Goal: Task Accomplishment & Management: Use online tool/utility

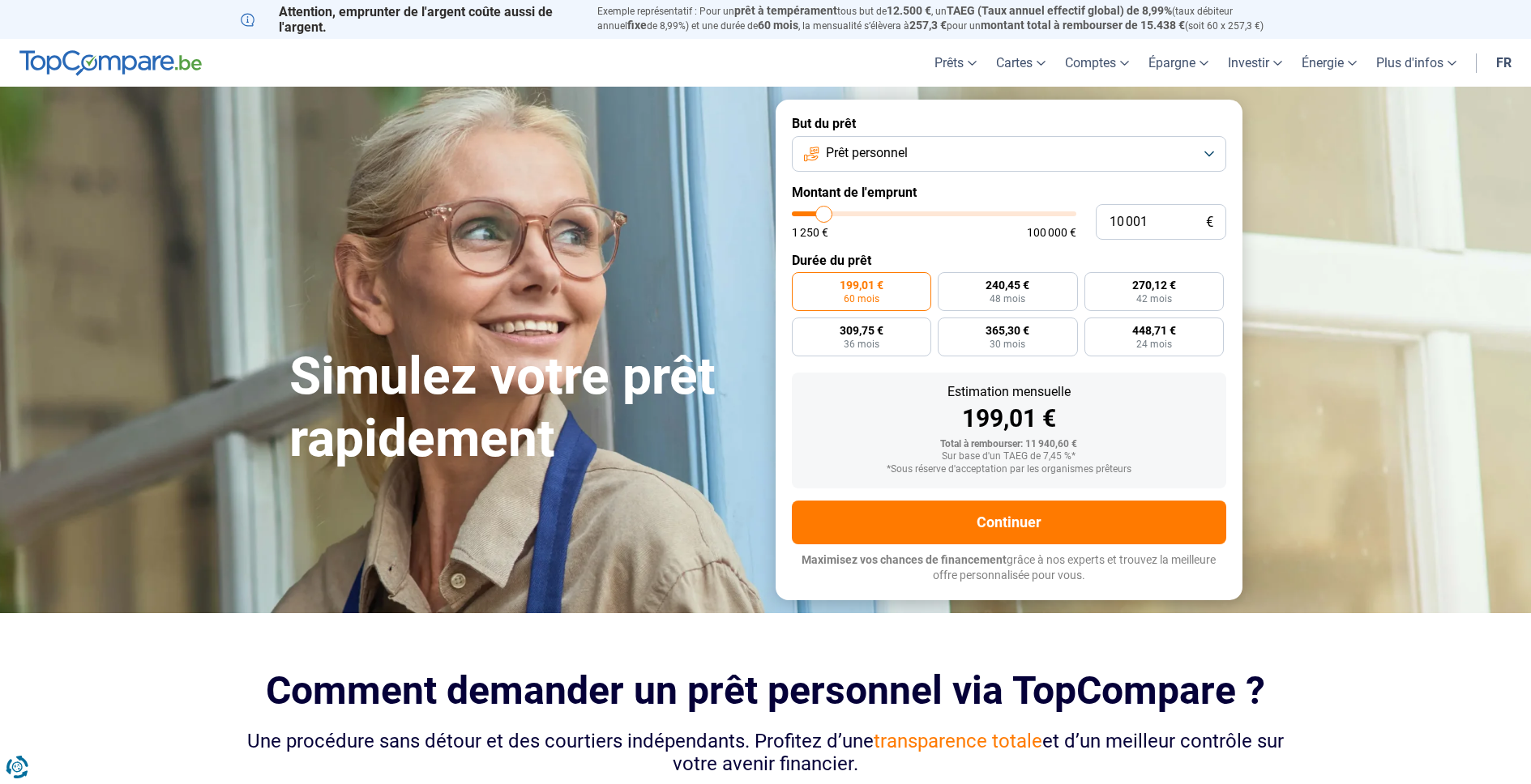
type input "10 500"
type input "10500"
type input "10 750"
type input "10750"
type input "11 250"
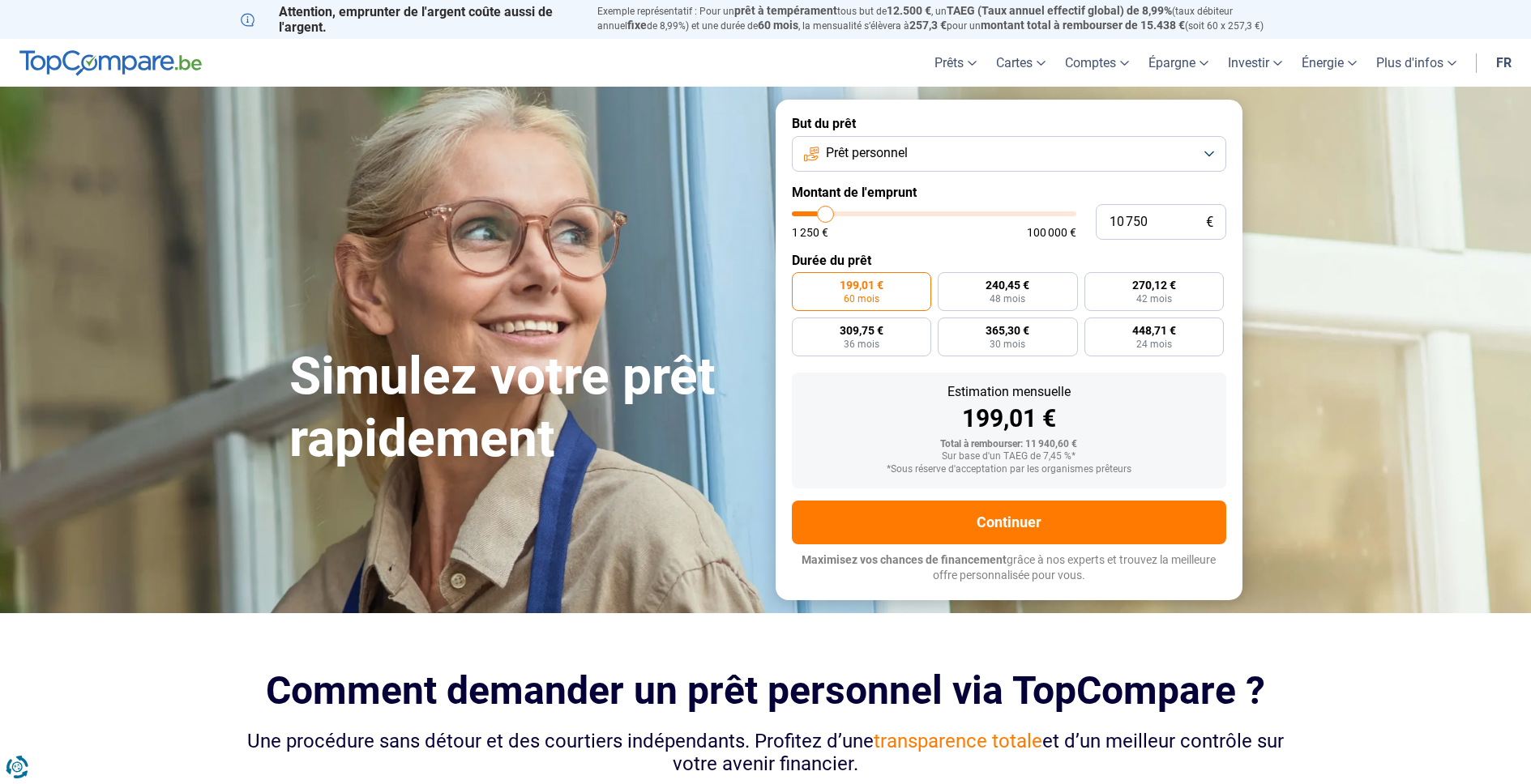
type input "11250"
type input "12 000"
type input "12000"
type input "12 500"
type input "12500"
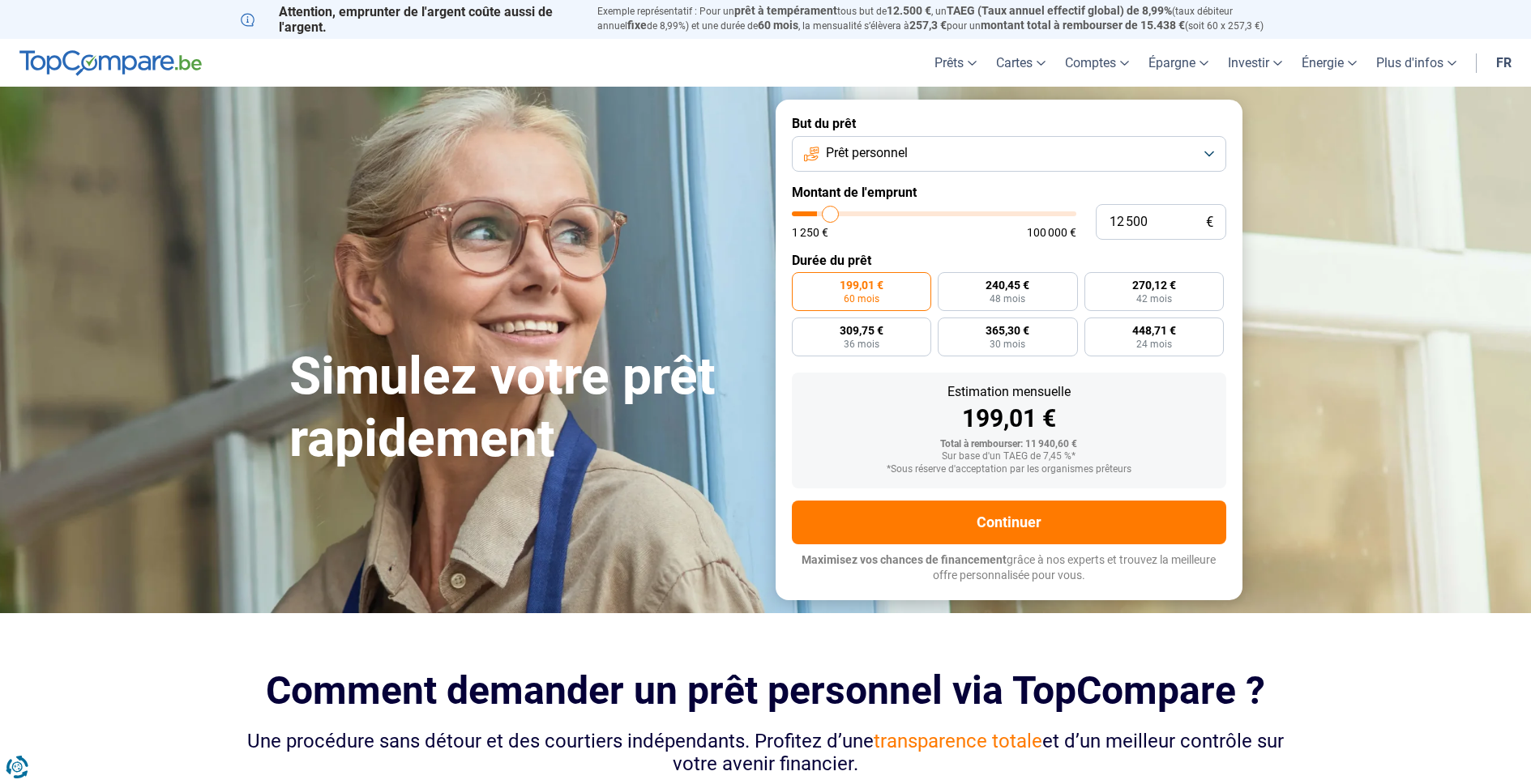
type input "13 000"
type input "13000"
type input "13 250"
type input "13250"
type input "13 500"
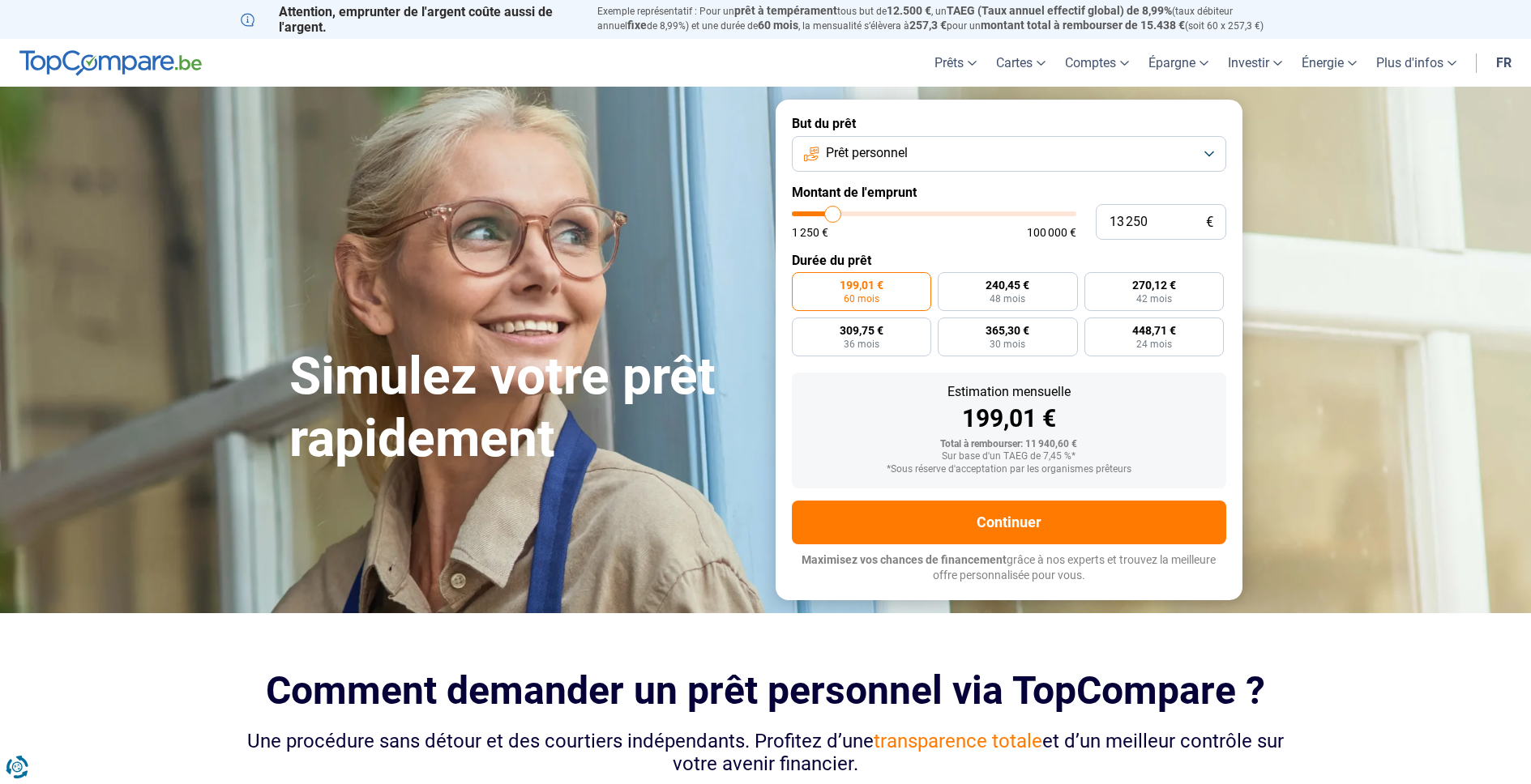
type input "13500"
type input "13 750"
type input "13750"
type input "14 250"
type input "14250"
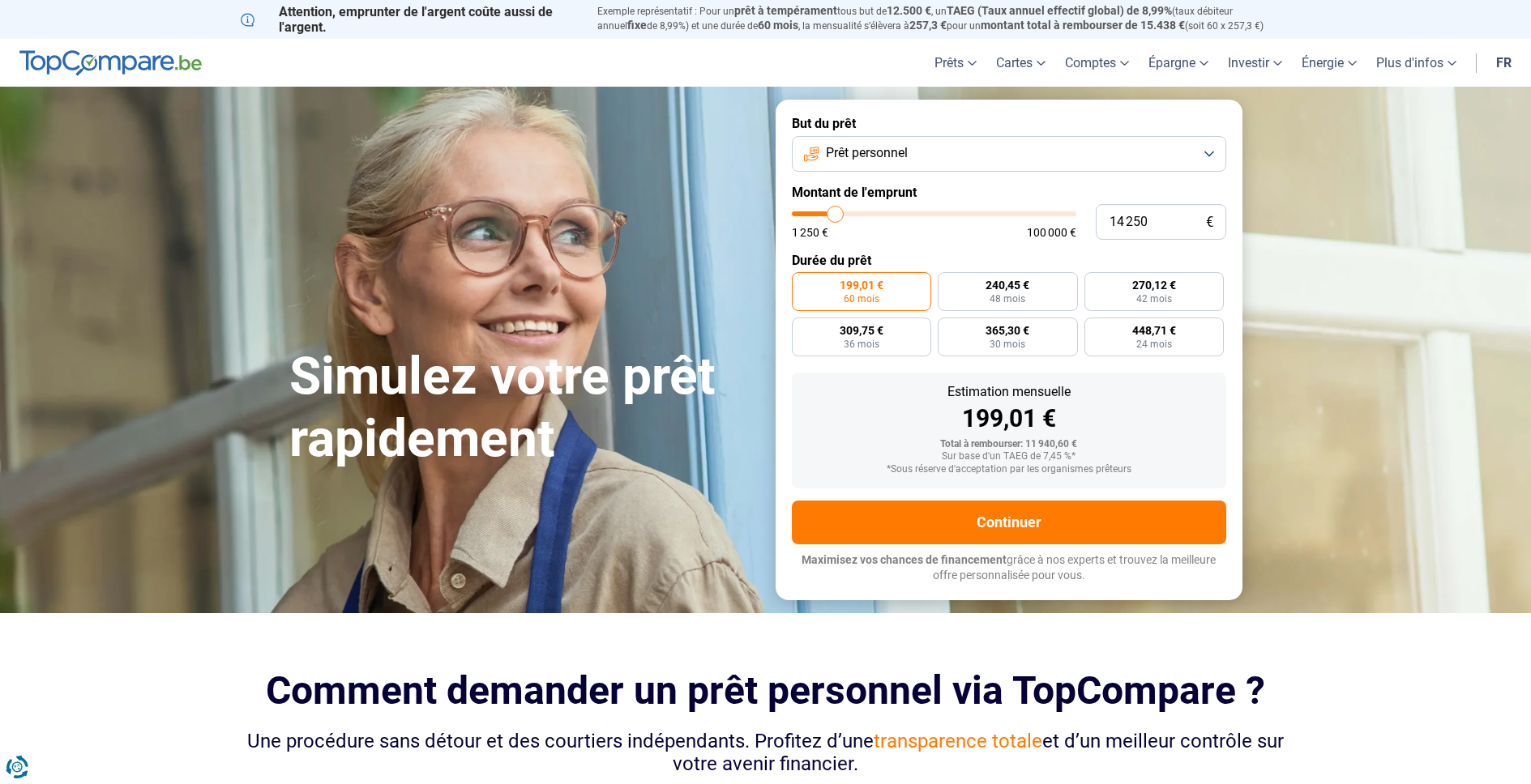
type input "15 500"
type input "15500"
type input "17 500"
type input "17500"
type input "19 250"
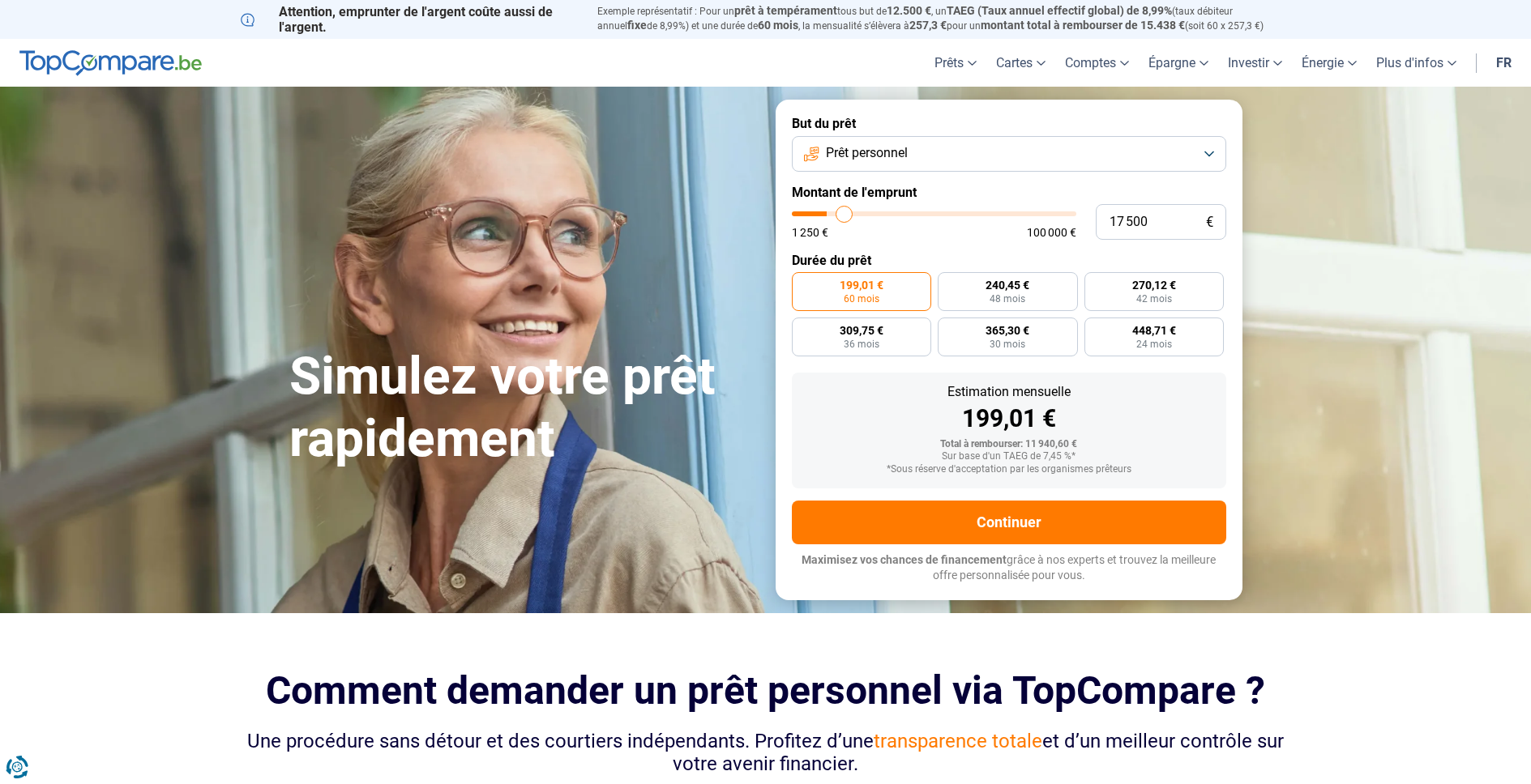
type input "19250"
type input "21 500"
type input "21500"
type input "23 000"
type input "23000"
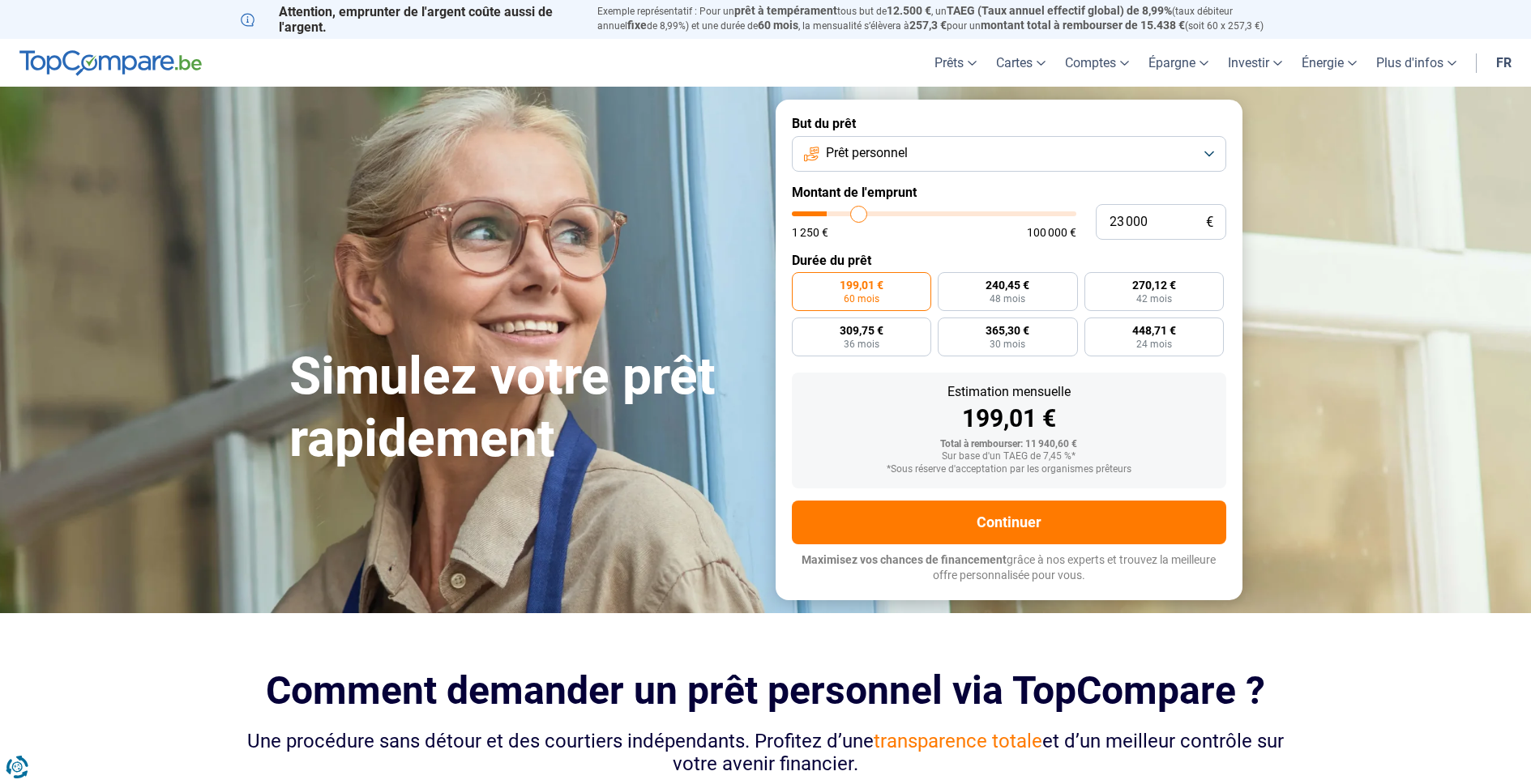
type input "24 750"
type input "24750"
type input "25 750"
type input "25750"
type input "26 750"
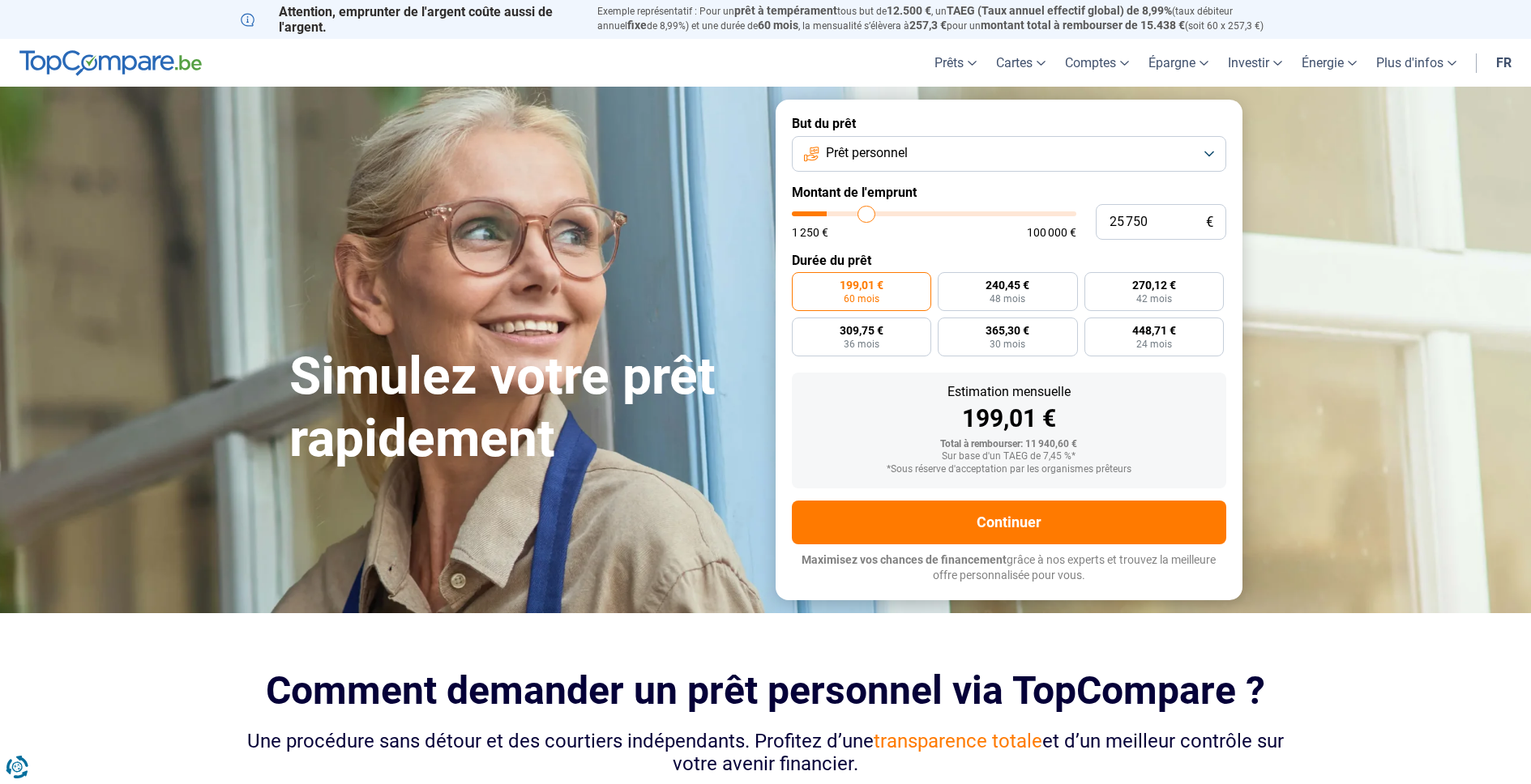
type input "26750"
type input "27 250"
type input "27250"
type input "27 750"
type input "27750"
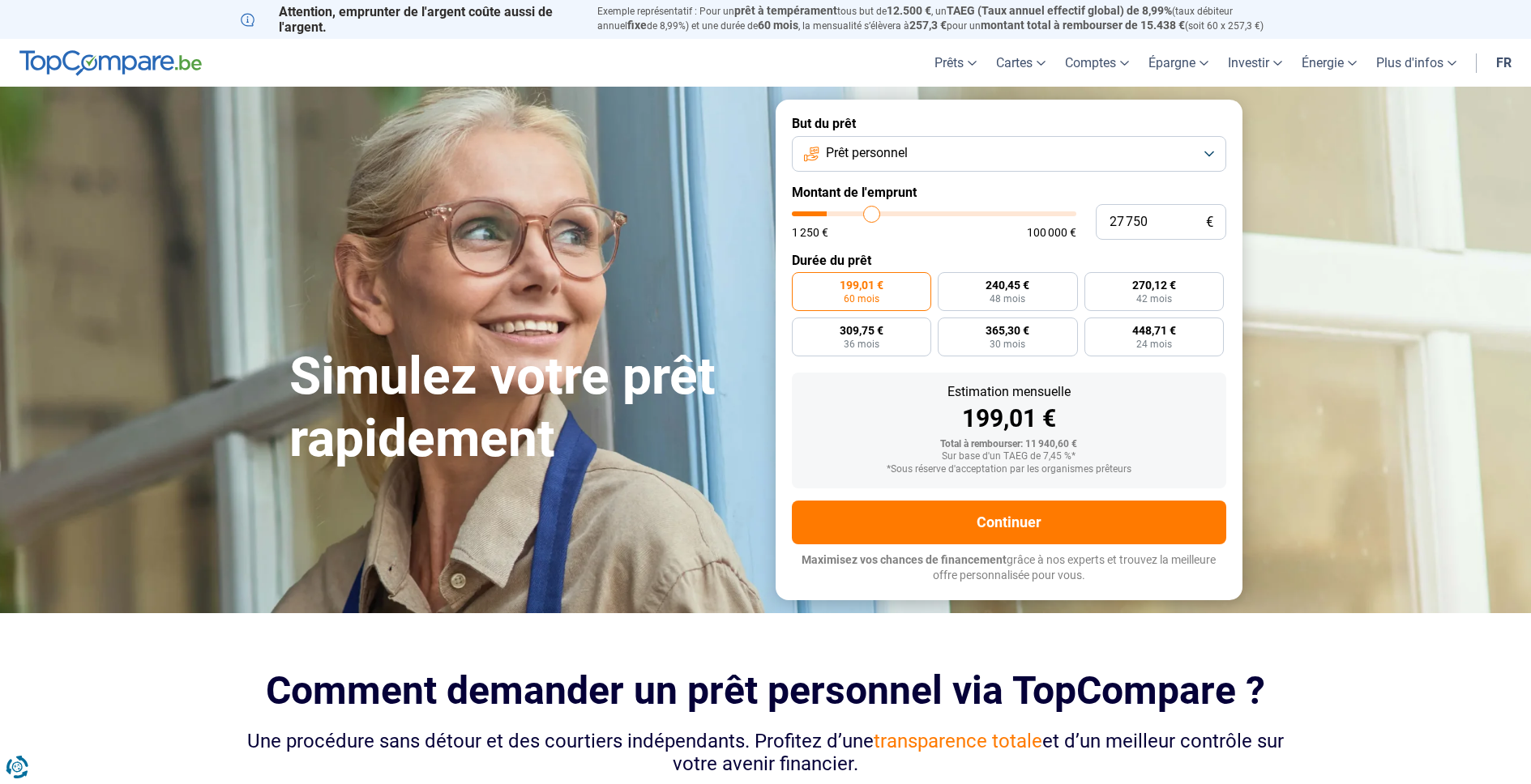
type input "28 000"
type input "28000"
type input "28 250"
type input "28250"
type input "28 750"
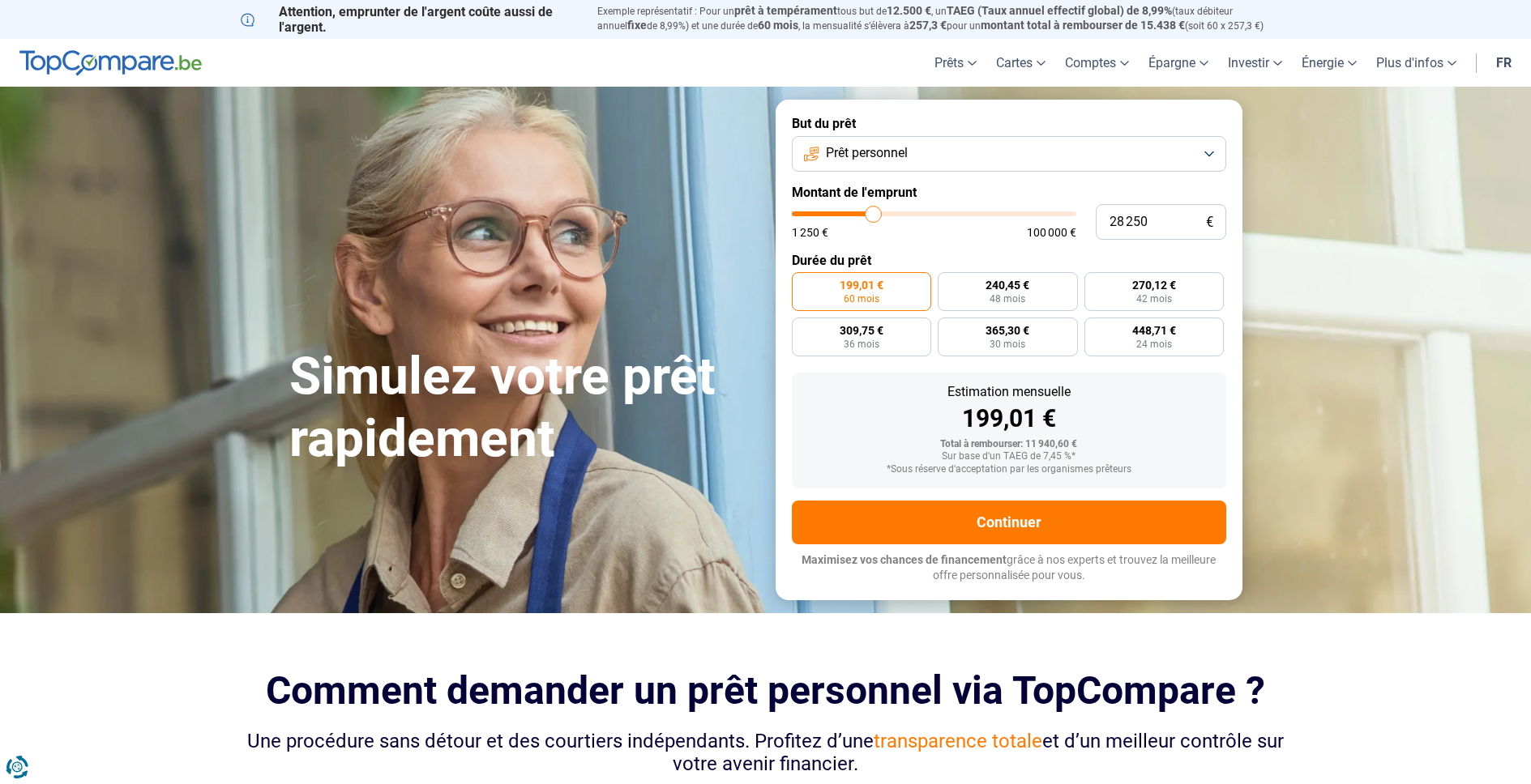
type input "28750"
type input "29 000"
type input "29000"
type input "30 250"
type input "30250"
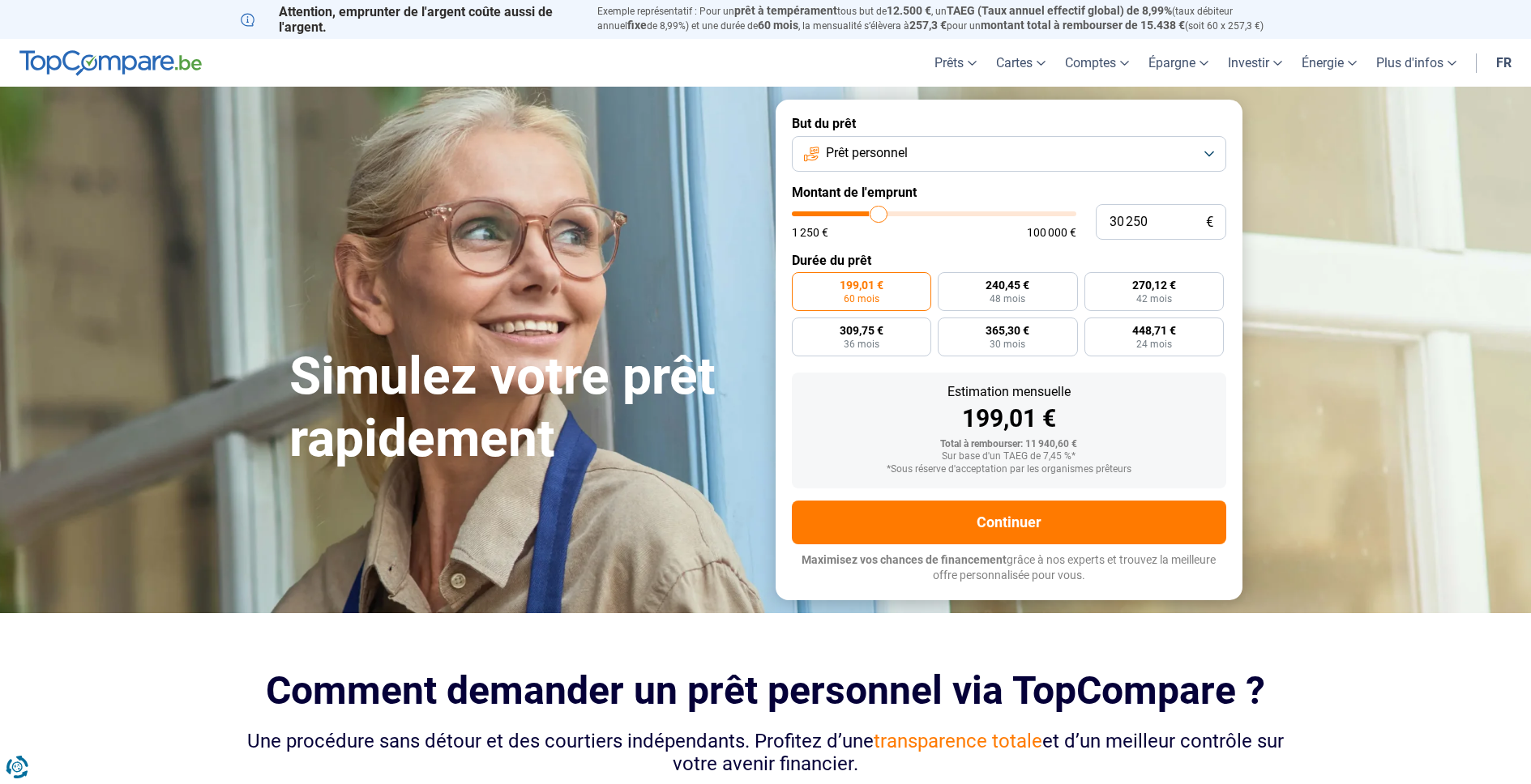
type input "32 000"
type input "32000"
type input "34 500"
type input "34500"
type input "36 250"
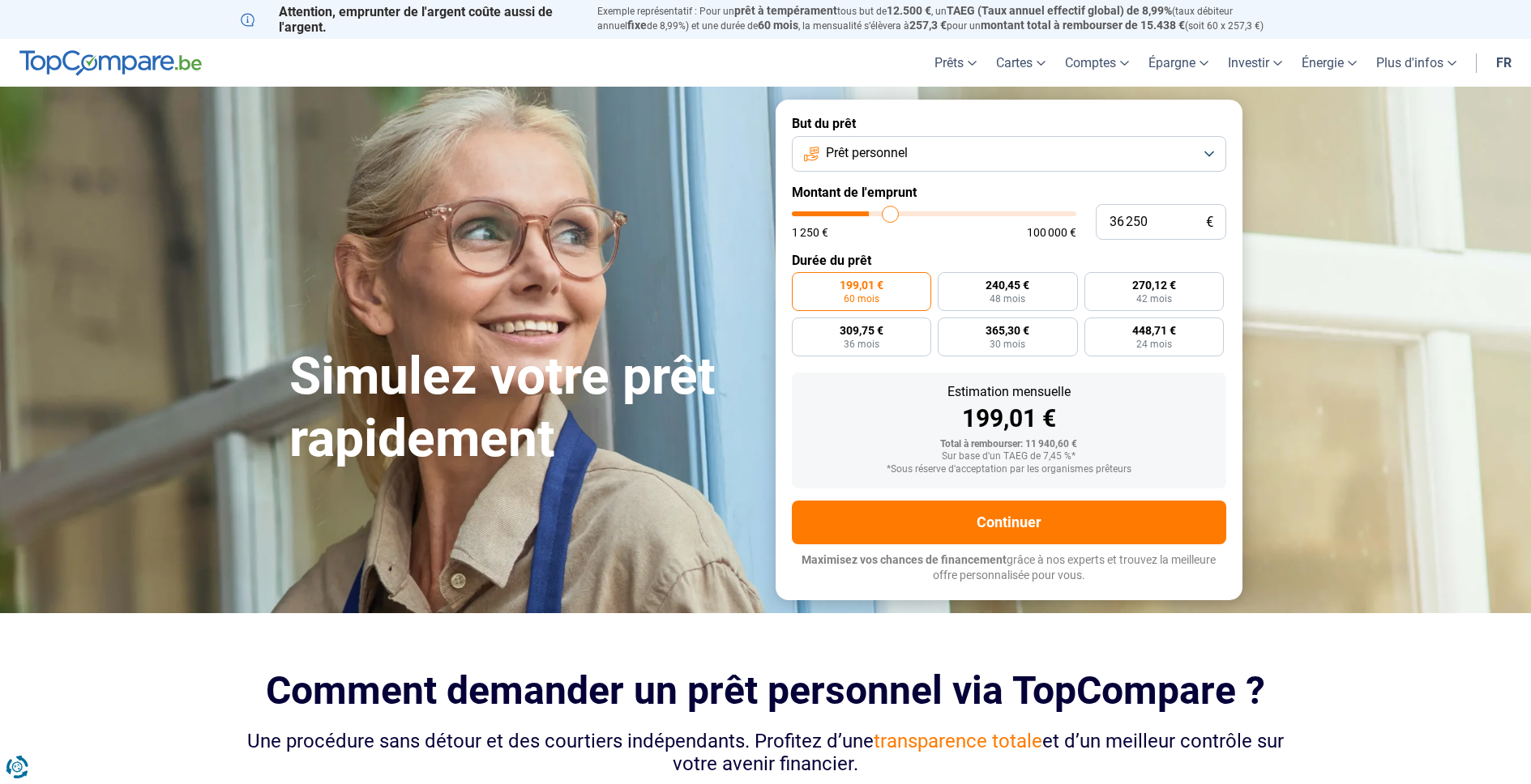
type input "36250"
type input "37 250"
type input "37250"
type input "37 750"
type input "37750"
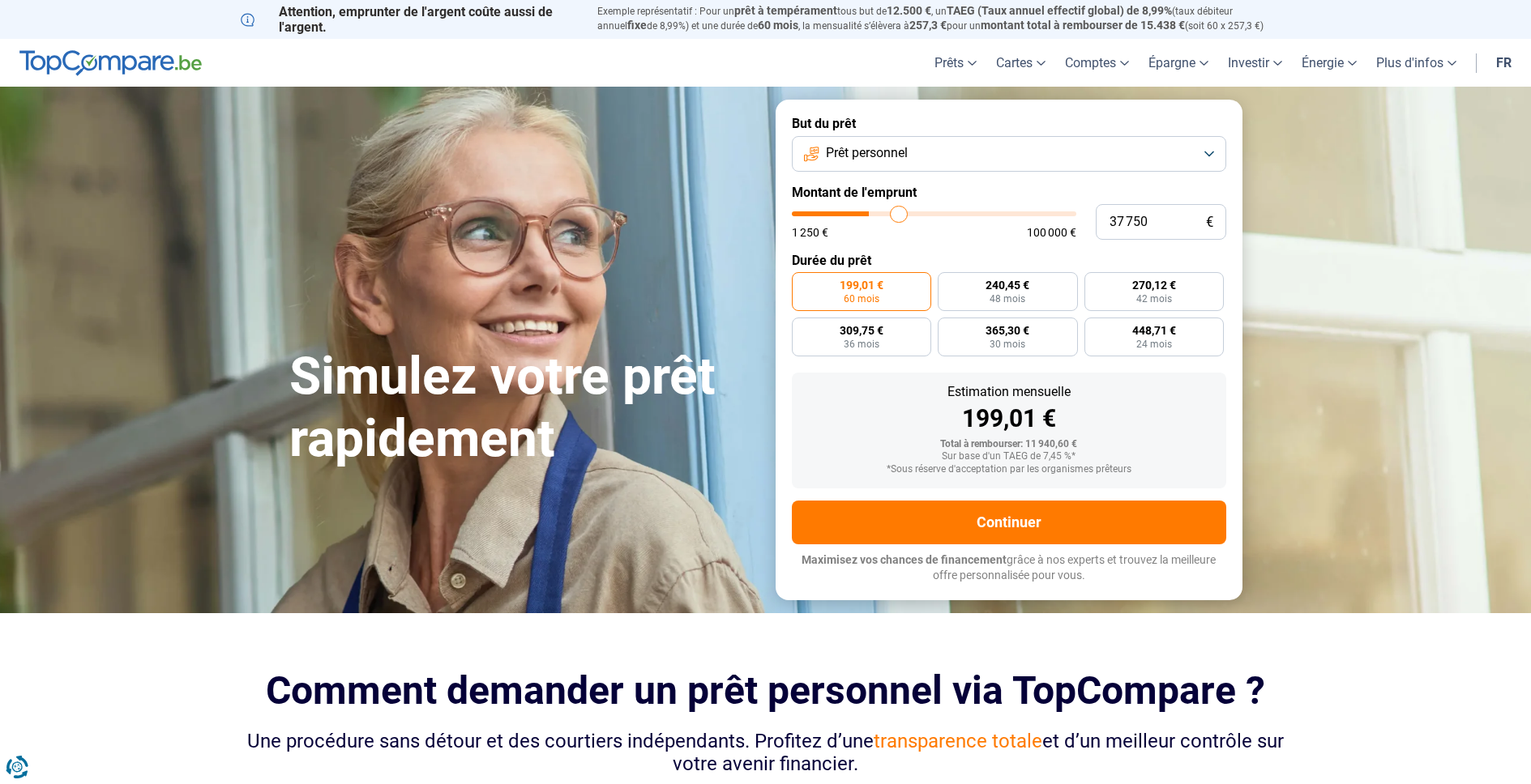
type input "38 000"
type input "38000"
type input "37 750"
type input "37750"
type input "37 500"
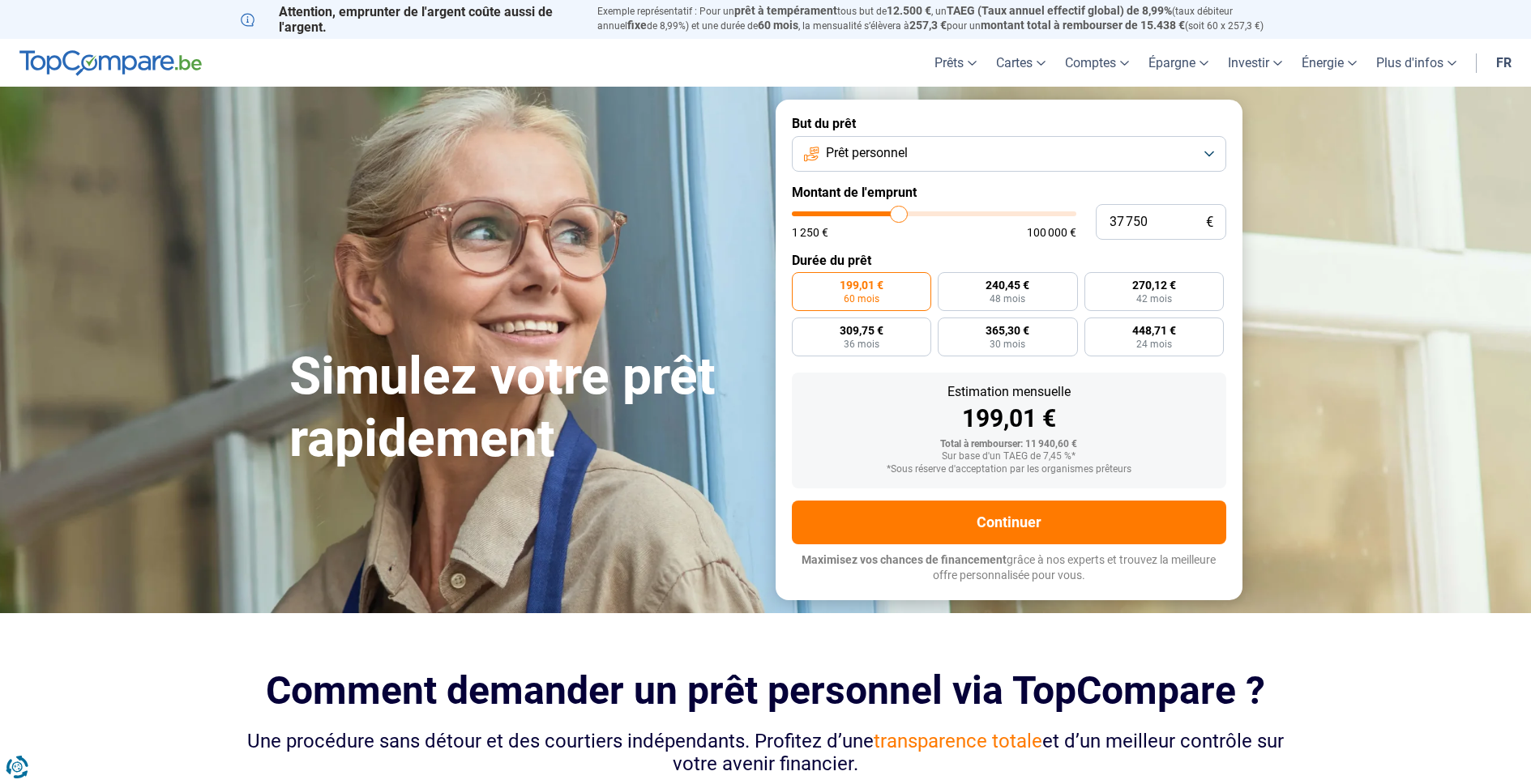
type input "37500"
type input "37 250"
type input "37250"
type input "37 000"
type input "37000"
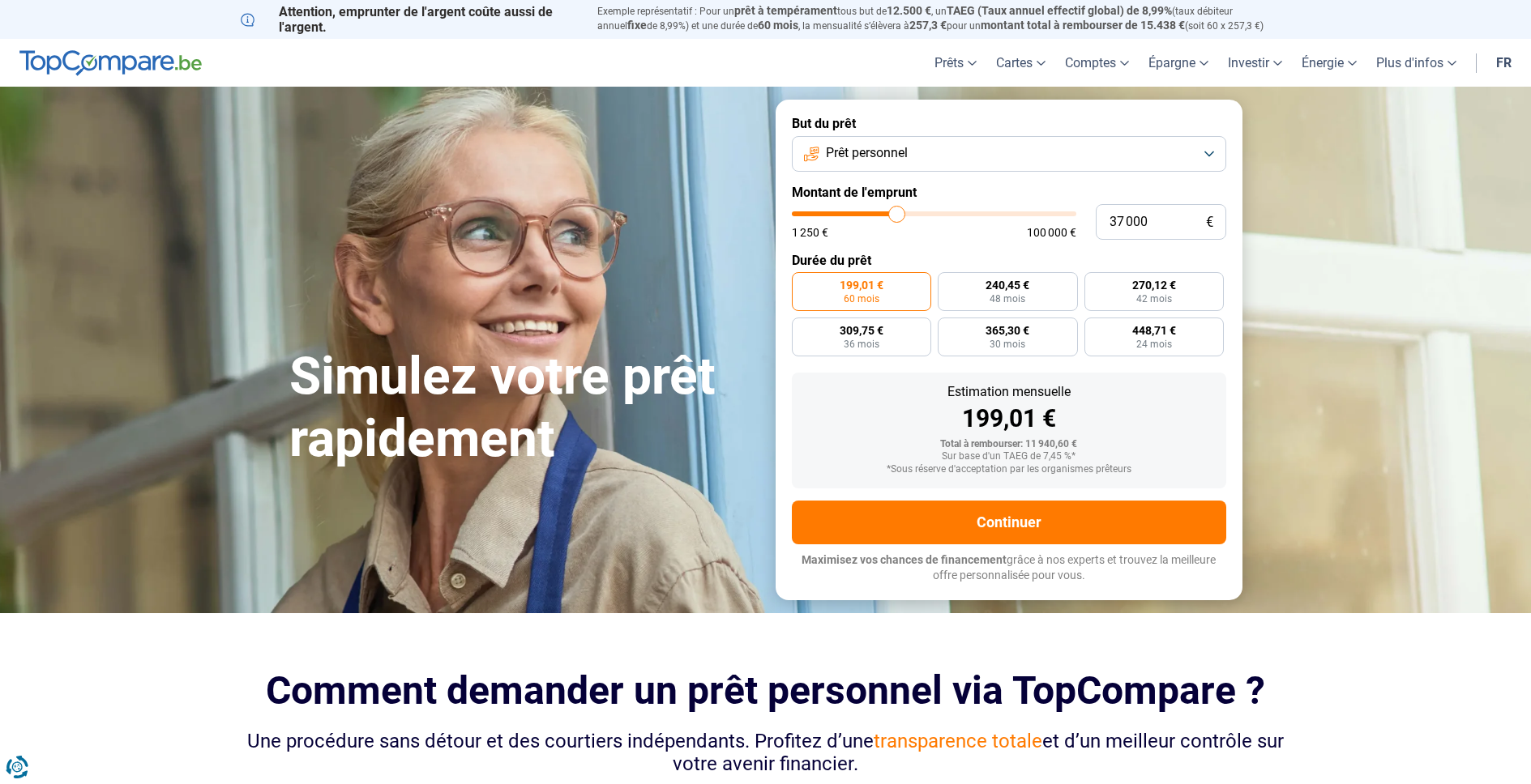
type input "36 750"
type input "36750"
type input "36 500"
type input "36500"
type input "36 250"
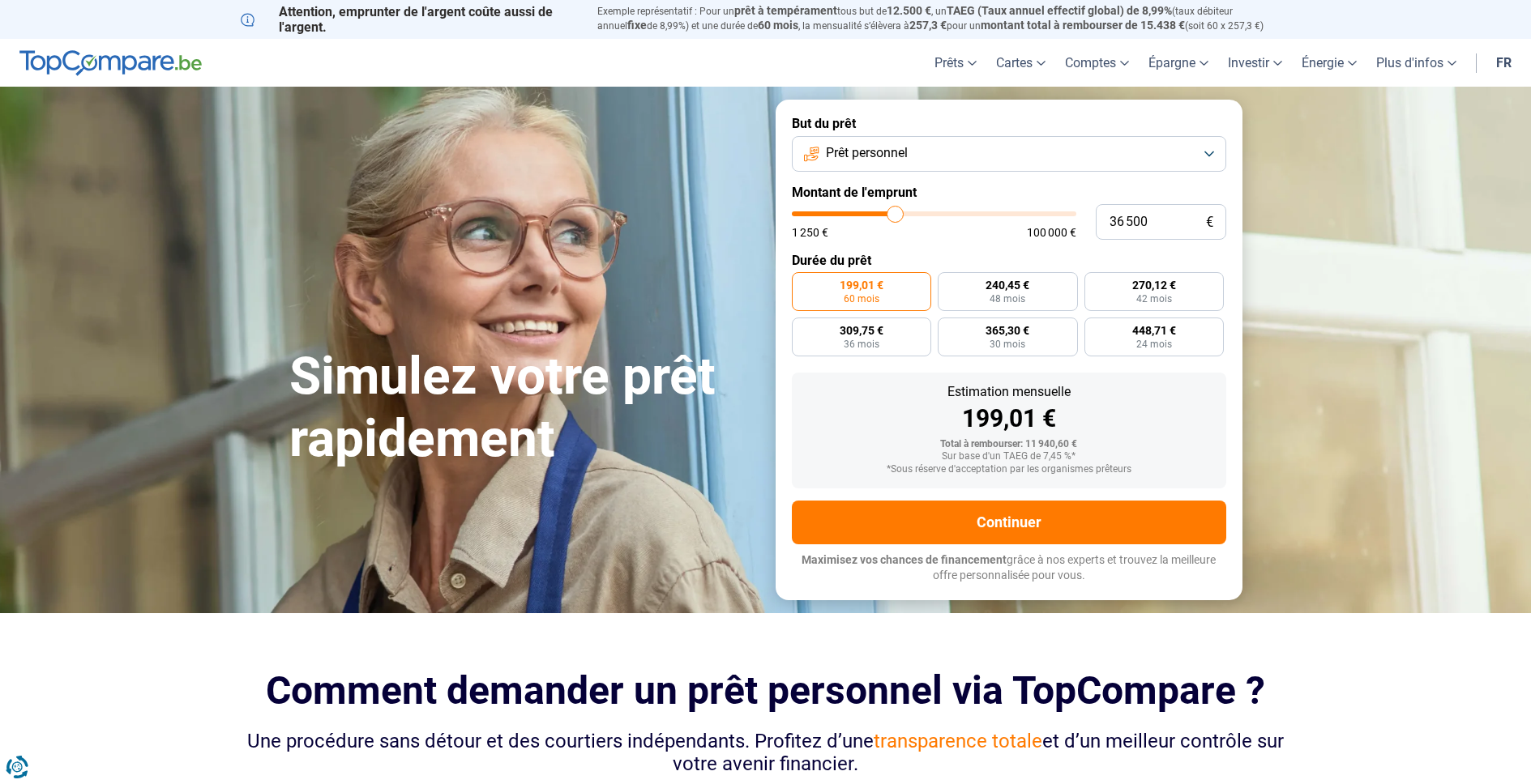
type input "36250"
type input "36 000"
type input "36000"
type input "35 250"
type input "35250"
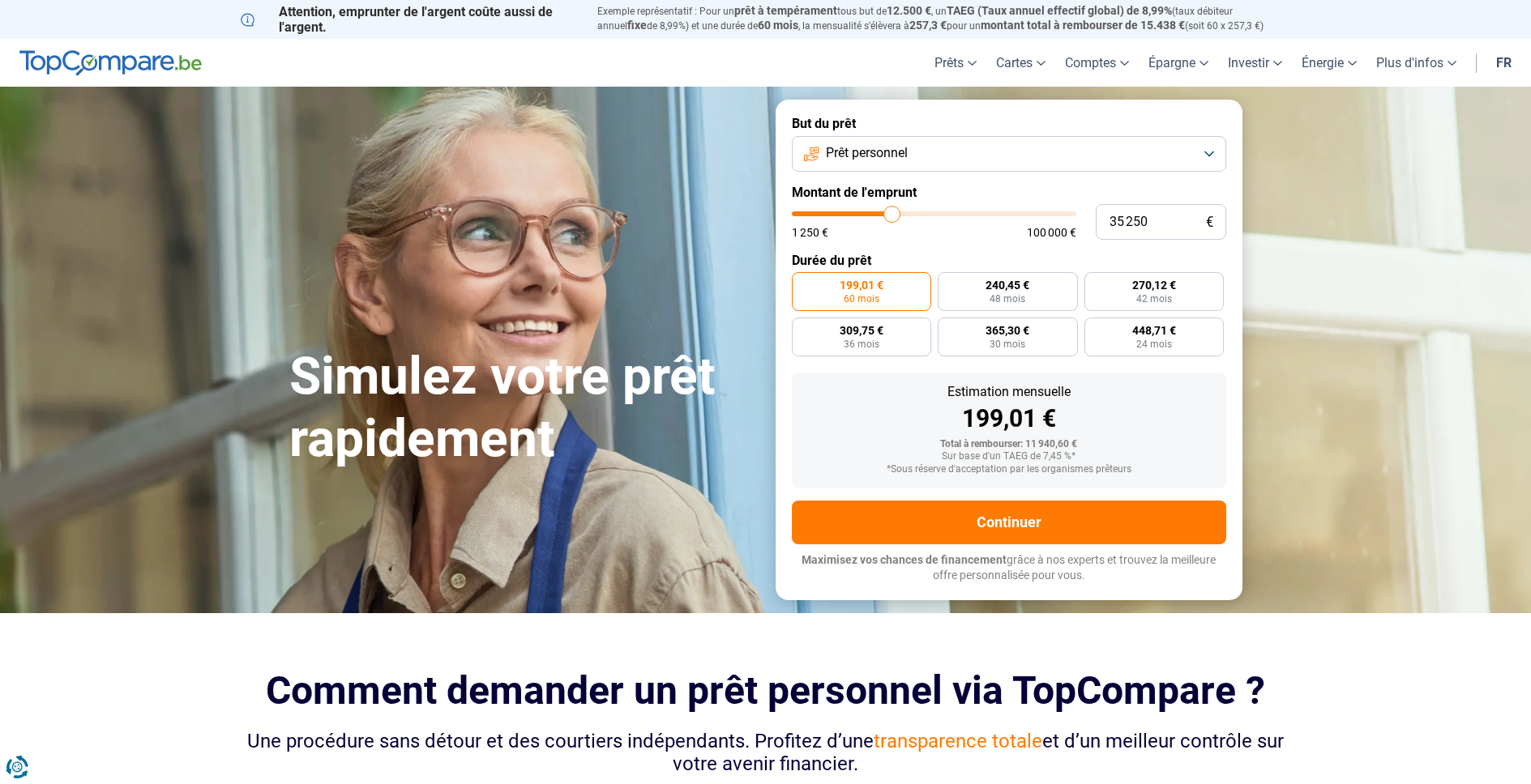
type input "35 000"
type input "35000"
type input "34 750"
type input "34750"
type input "34 500"
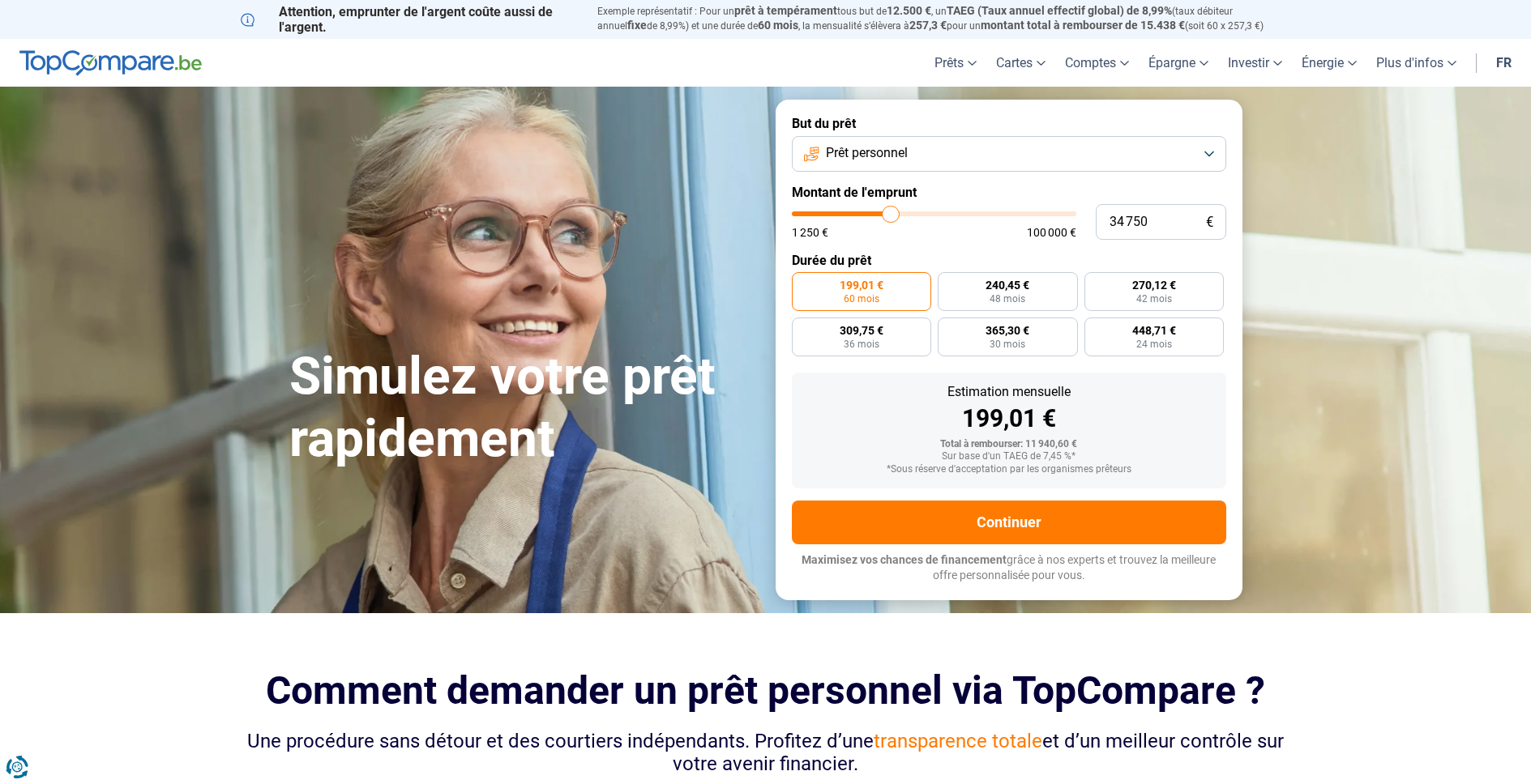
type input "34500"
type input "34 250"
type input "34250"
type input "34 000"
type input "34000"
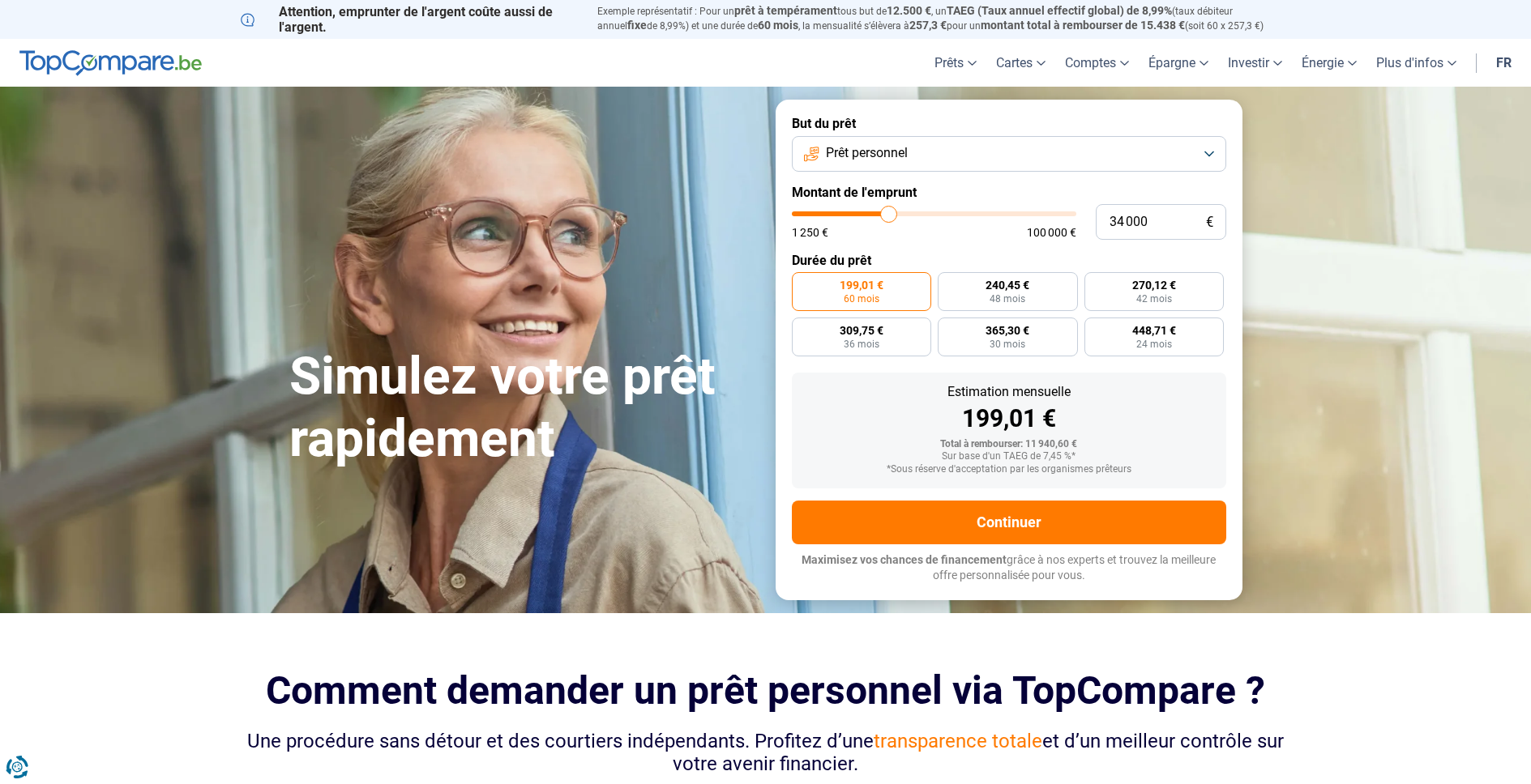
type input "33 750"
type input "33750"
type input "33 500"
type input "33500"
type input "32 500"
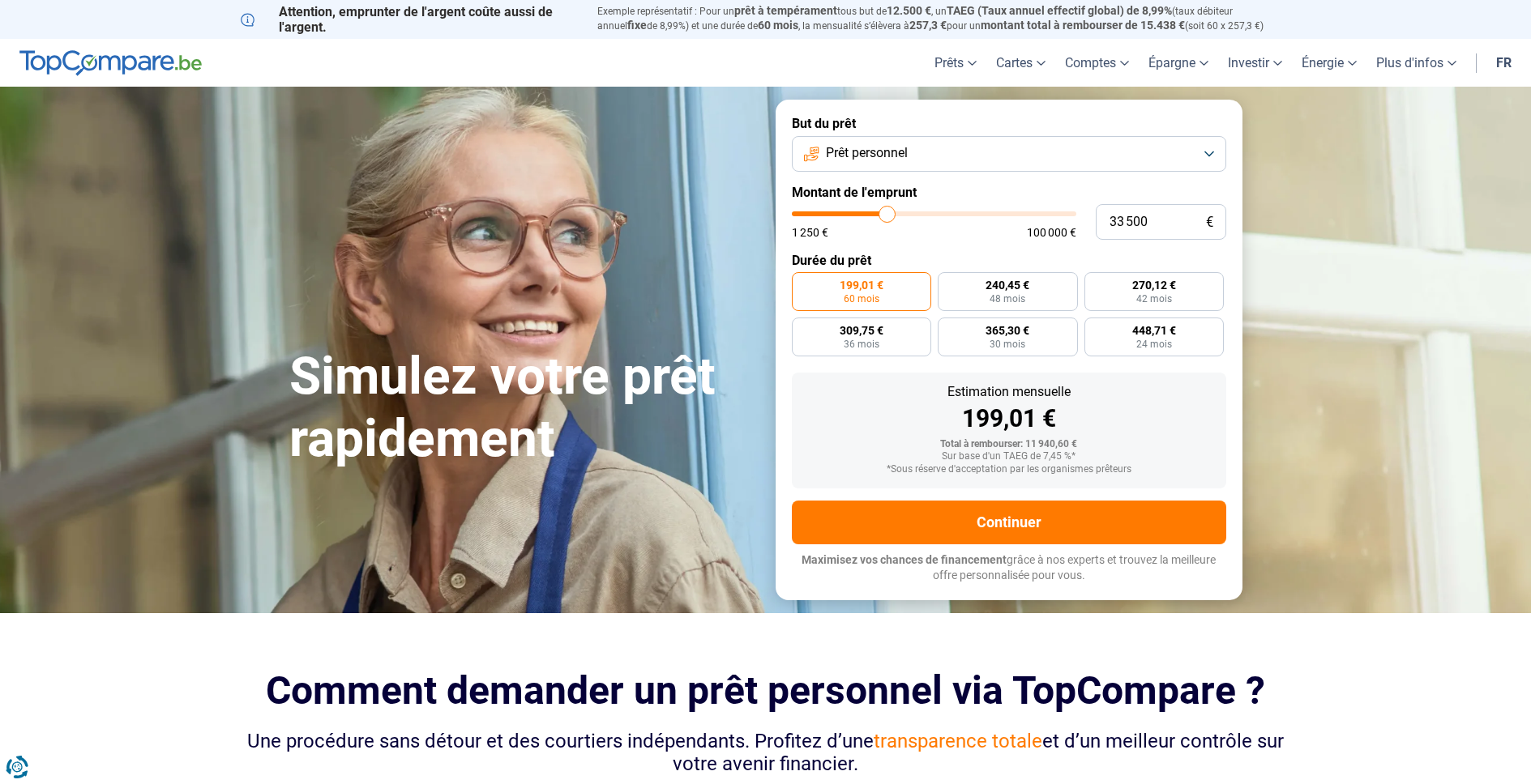
type input "32500"
type input "31 500"
type input "31500"
type input "30 750"
type input "30750"
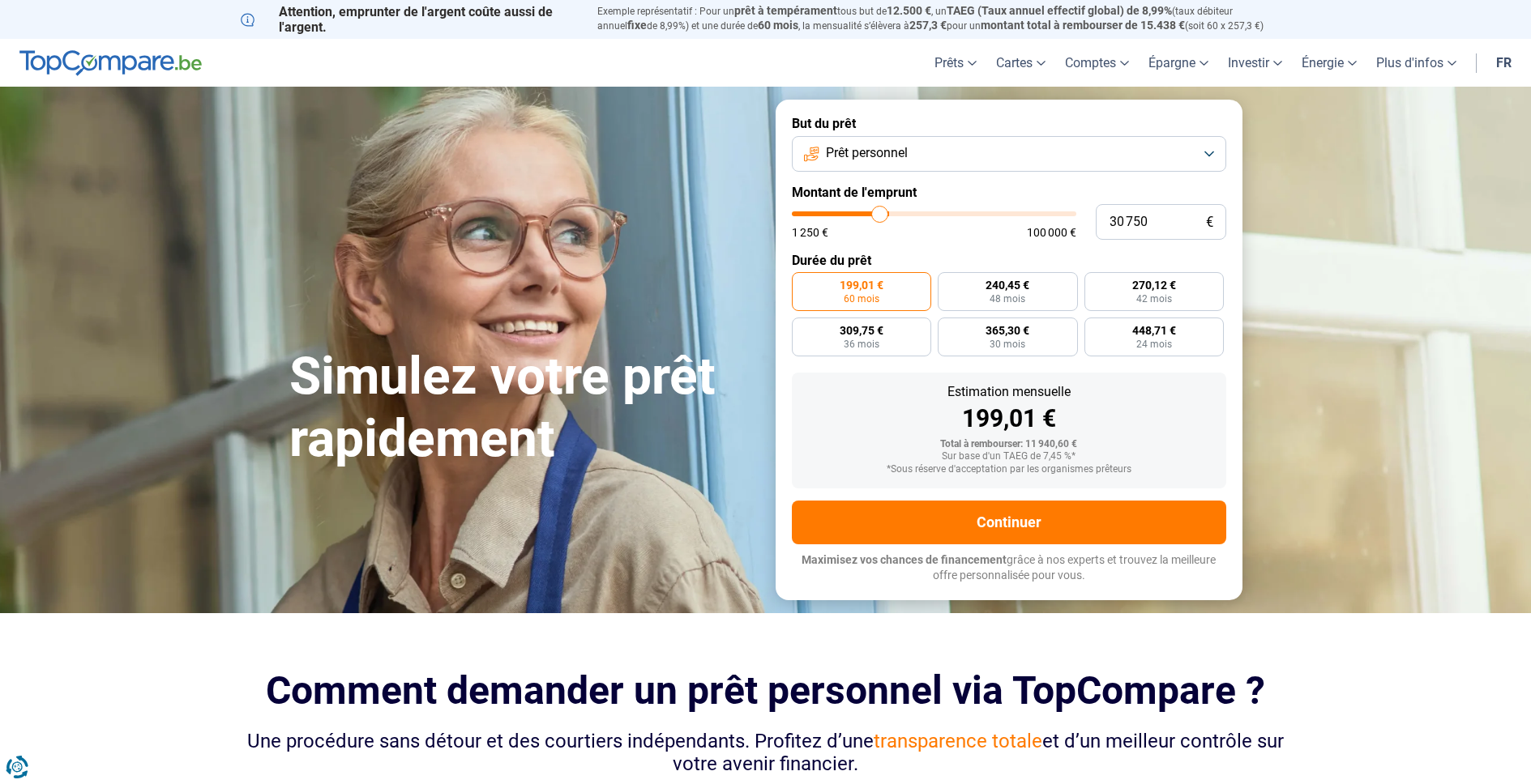
type input "30 250"
type input "30250"
type input "29 750"
type input "29750"
type input "29 500"
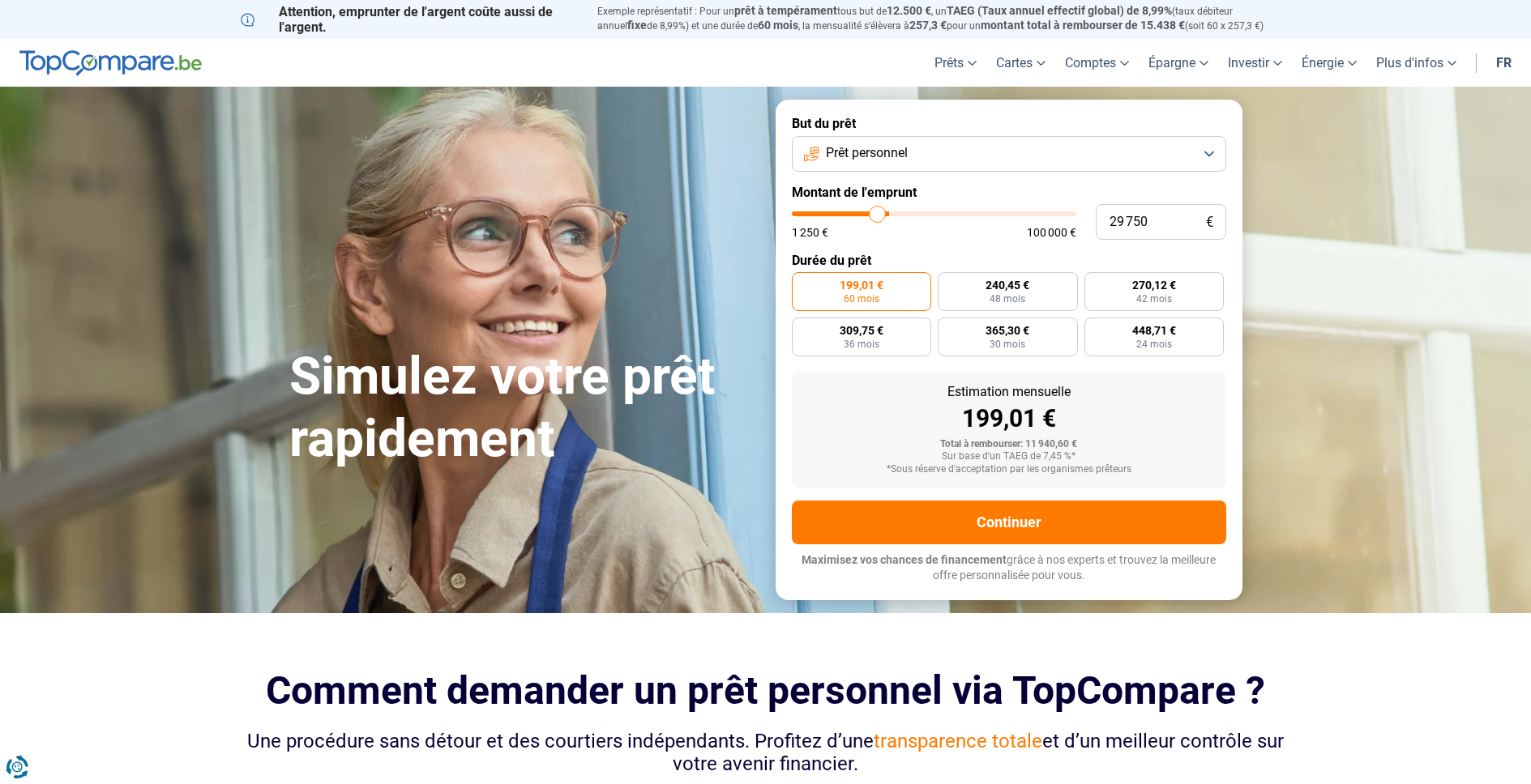
type input "29500"
type input "29 250"
type input "29250"
type input "29 000"
type input "29000"
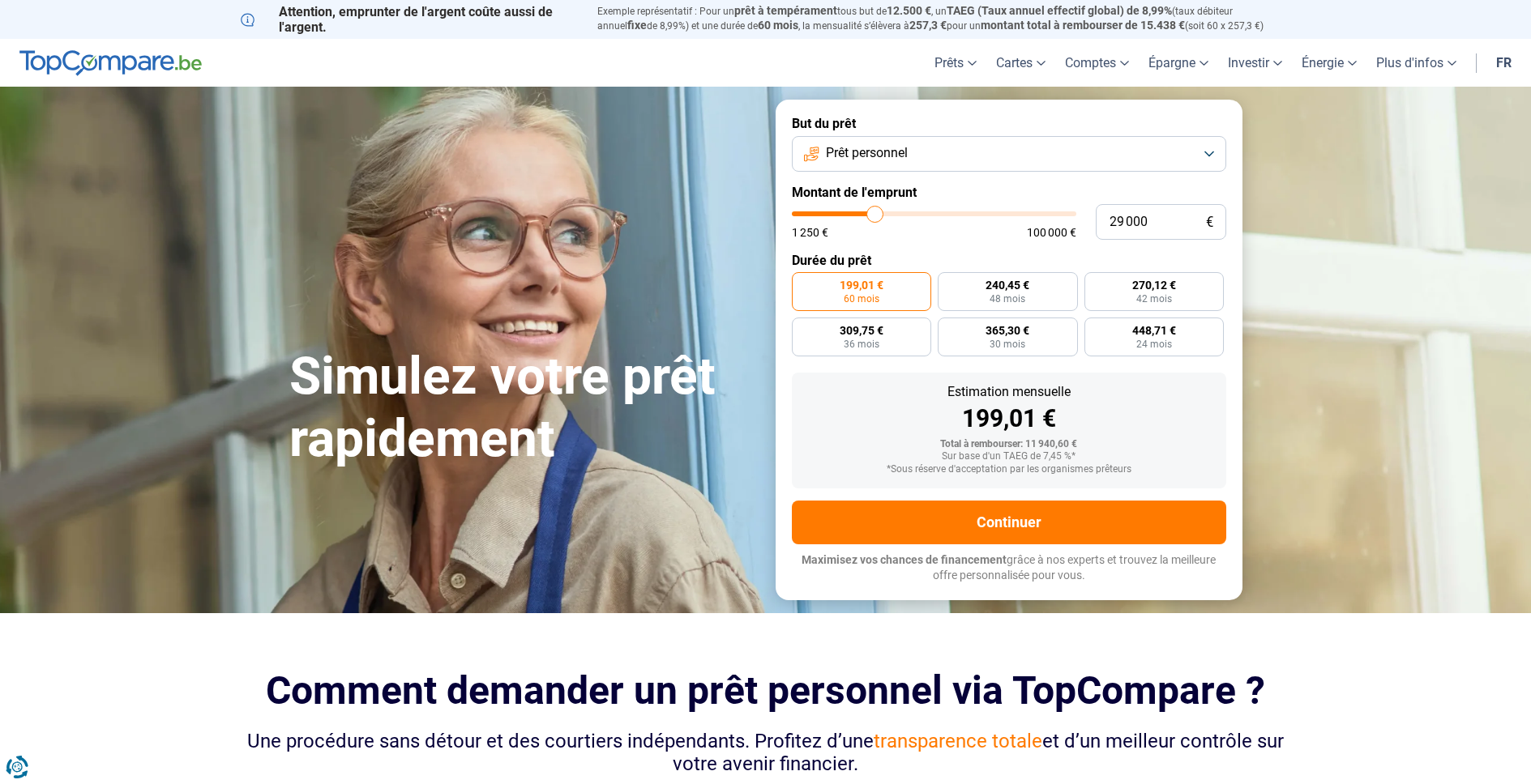
type input "28 750"
type input "28750"
type input "28 500"
type input "28500"
type input "28 250"
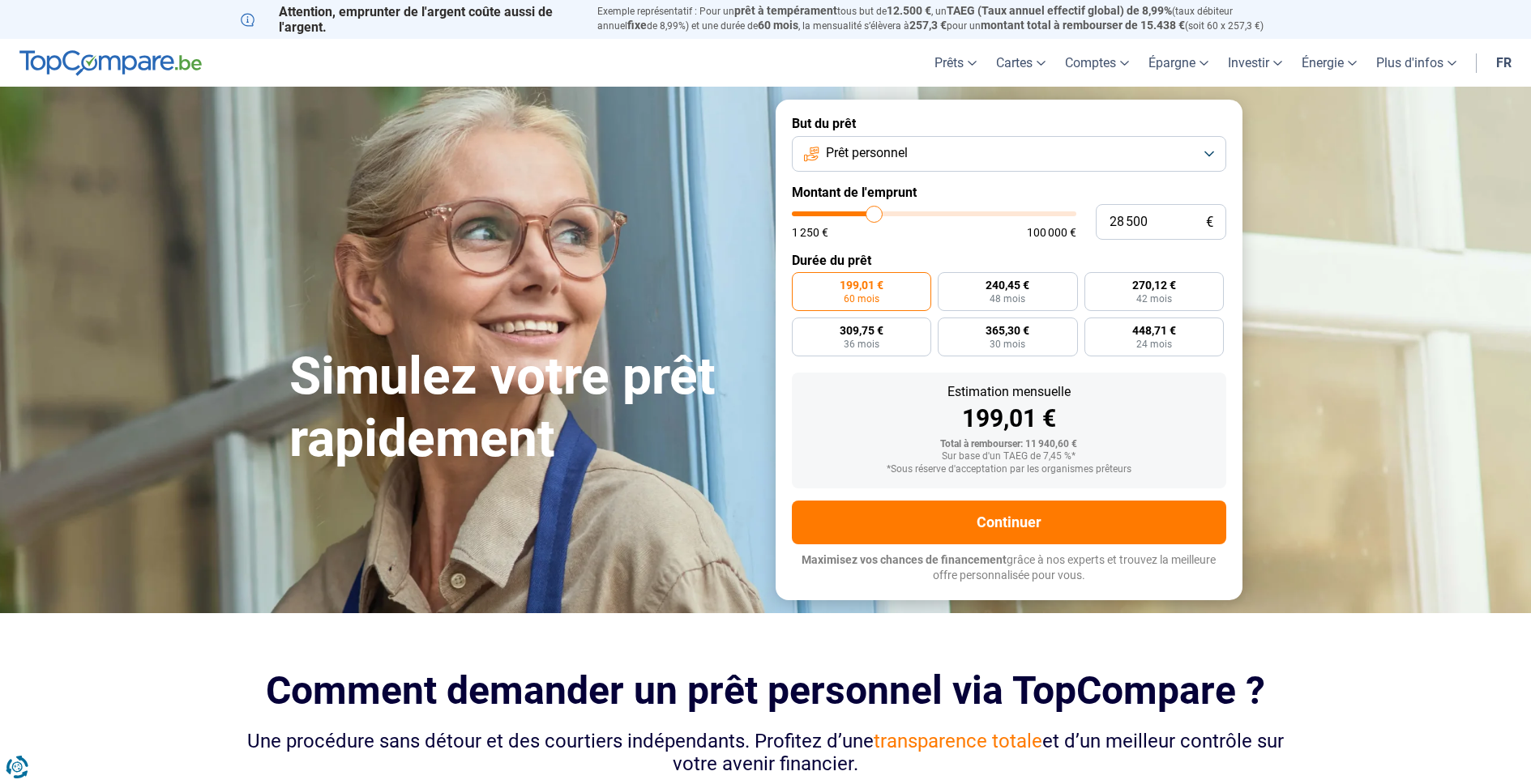
type input "28250"
type input "28 000"
type input "28000"
type input "27 750"
type input "27750"
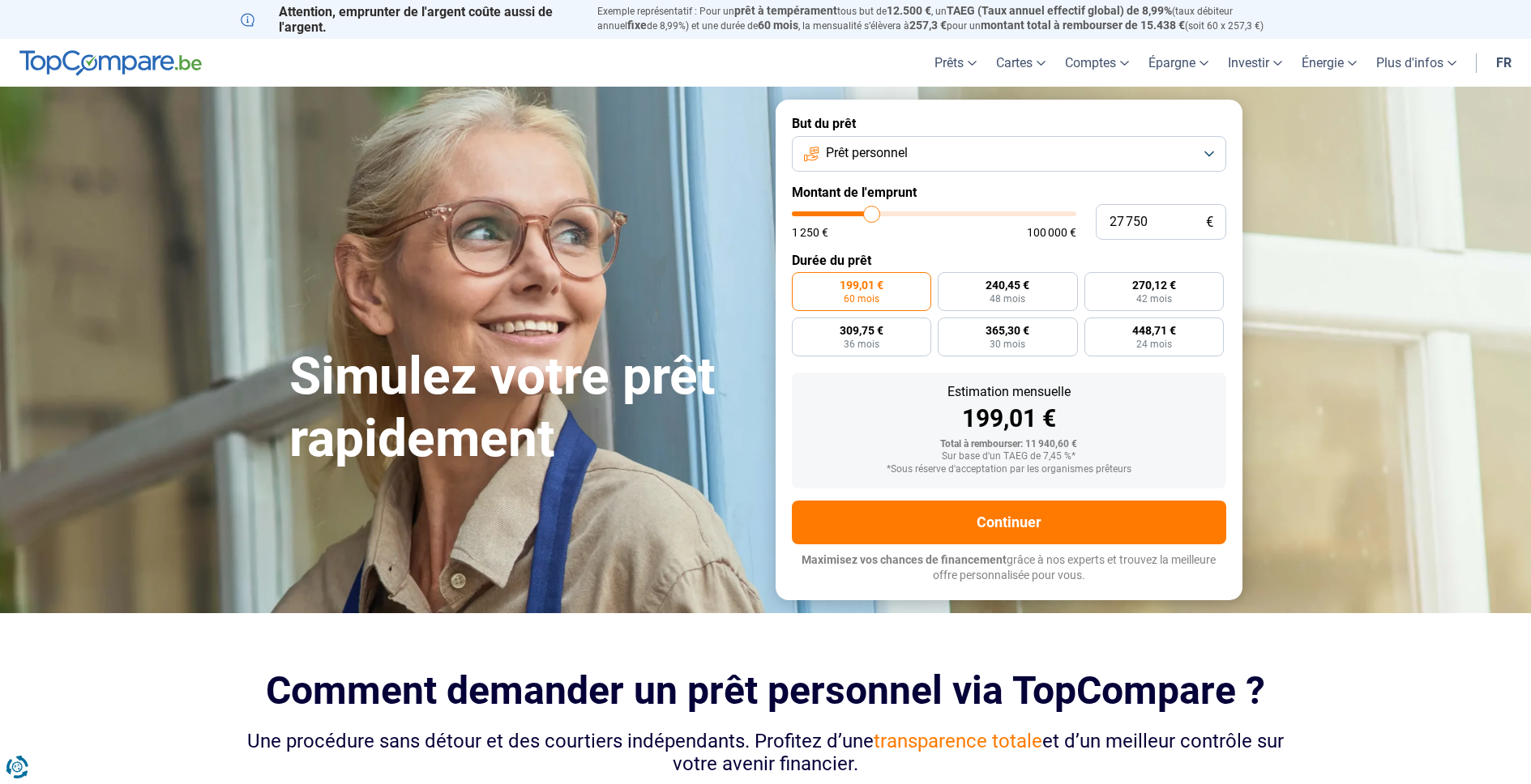
type input "27 500"
type input "27500"
type input "27 250"
type input "27250"
type input "27 000"
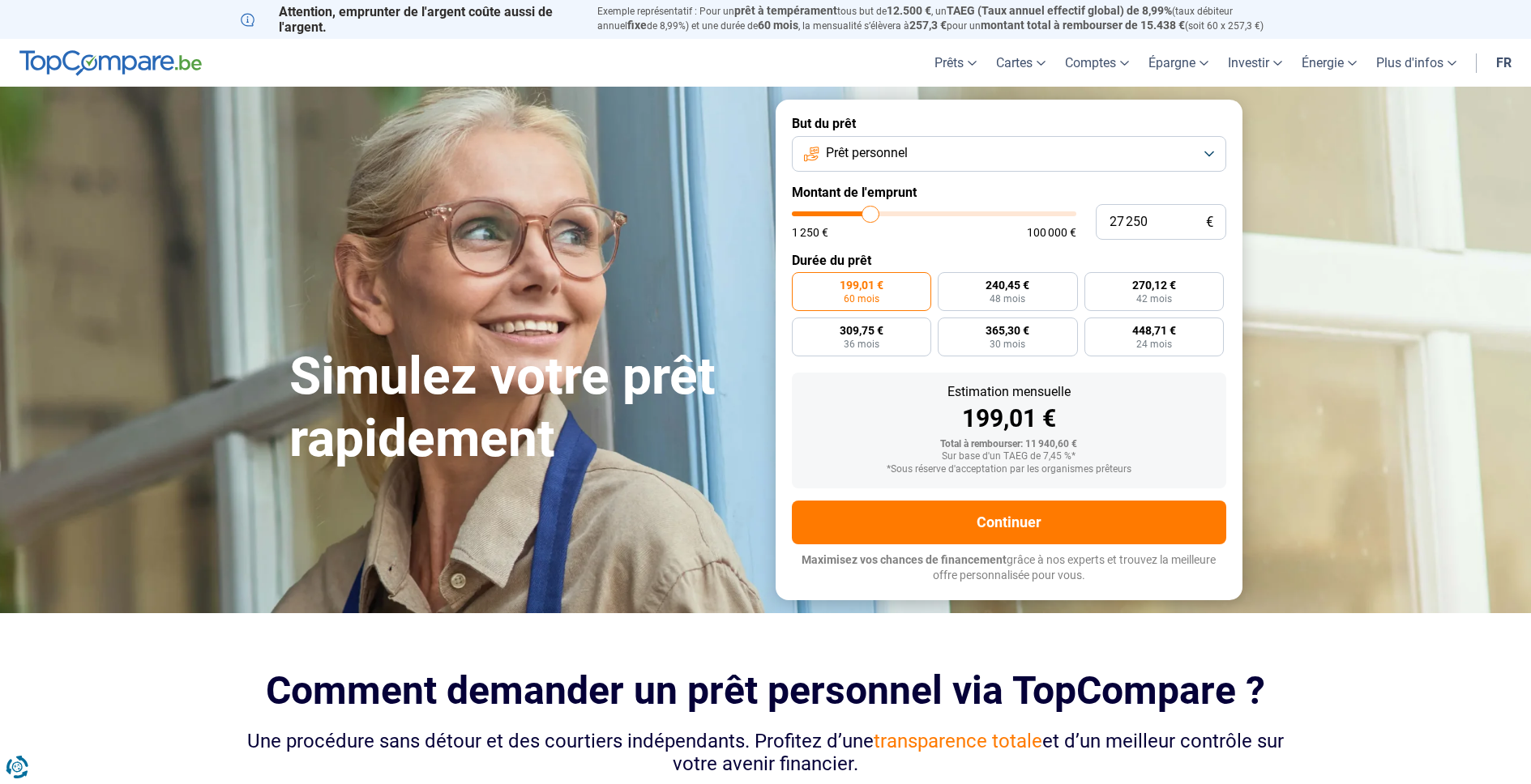
type input "27000"
type input "26 750"
type input "26750"
type input "26 500"
type input "26500"
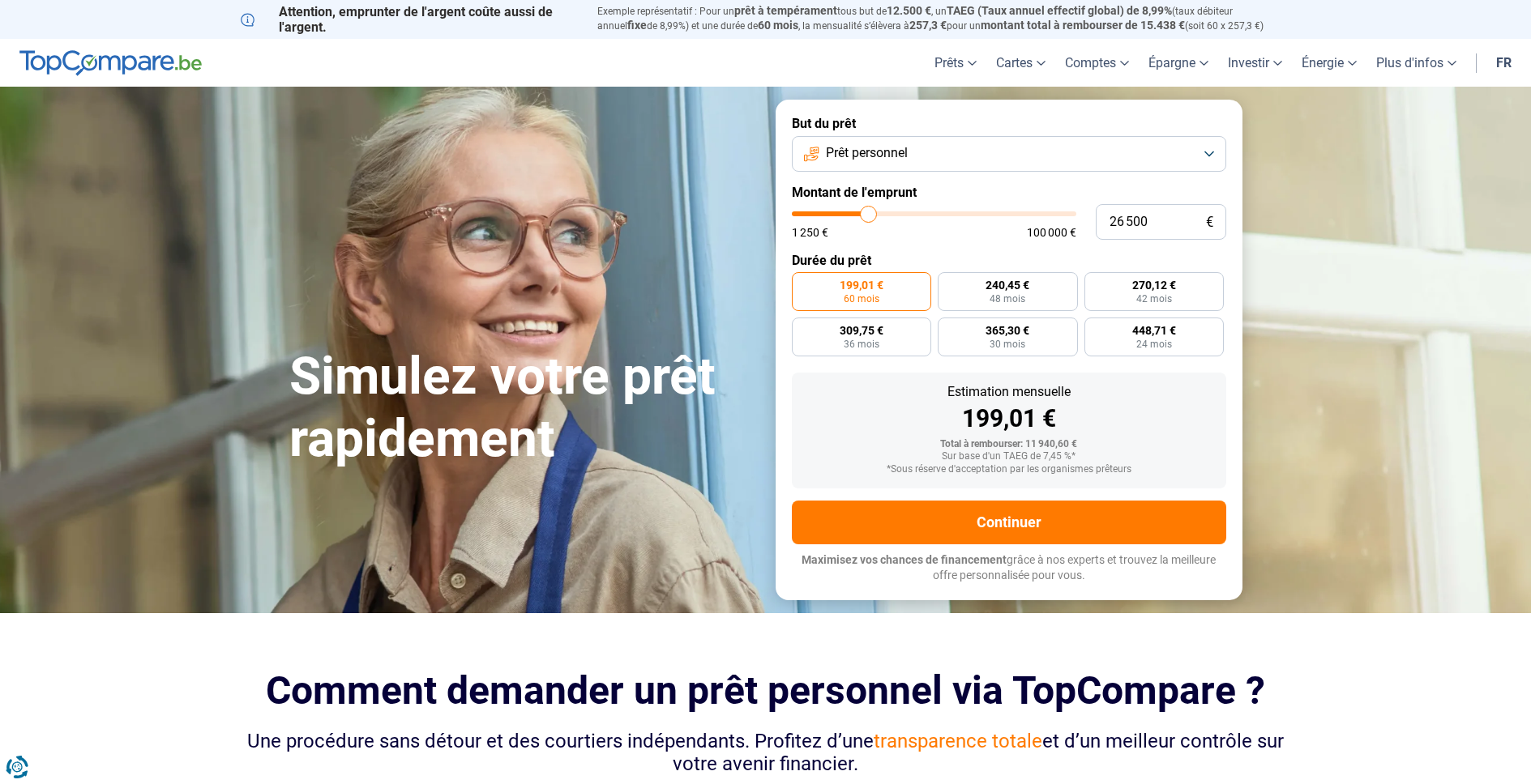
type input "26 250"
type input "26250"
type input "25 750"
type input "25750"
type input "25 250"
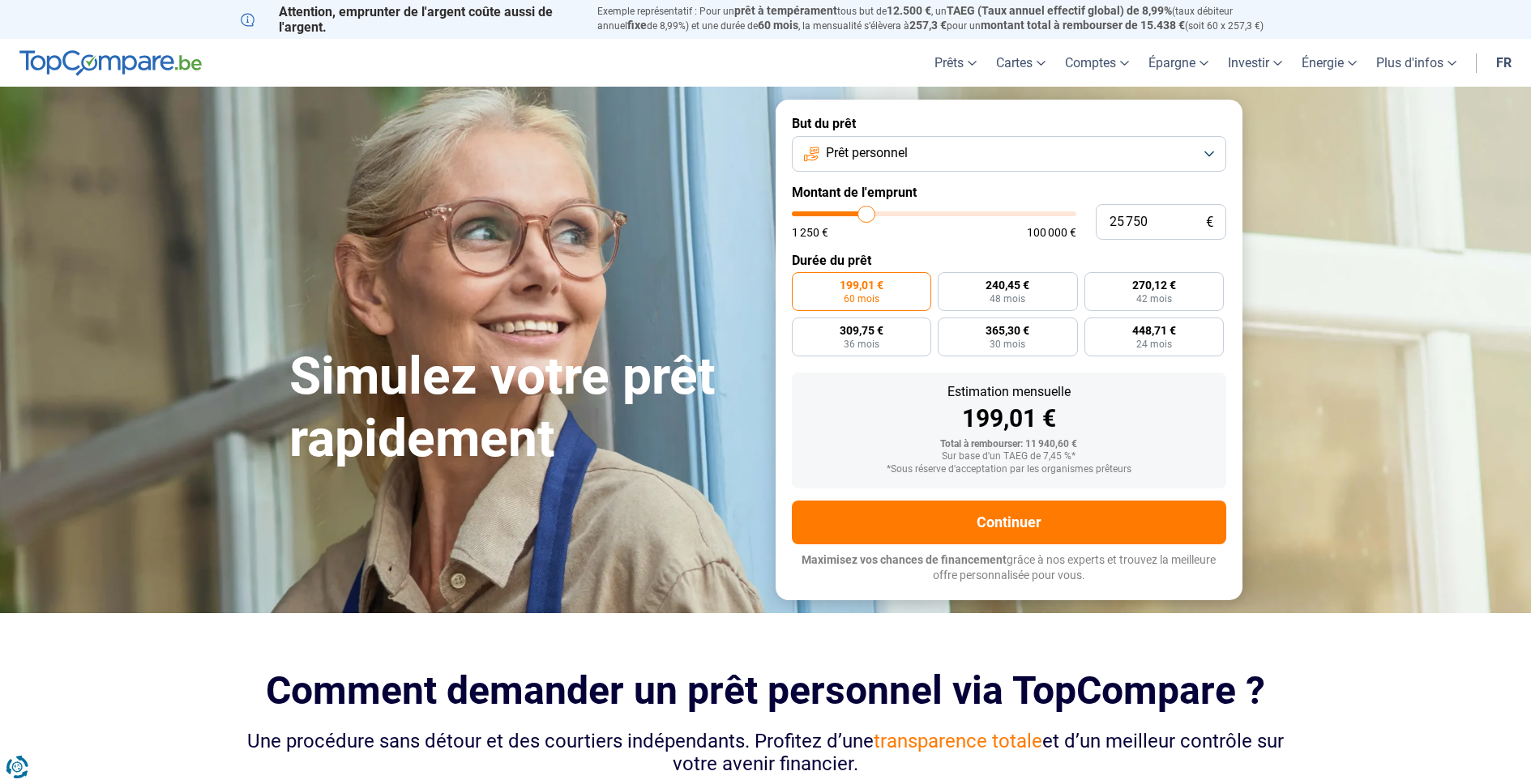
type input "25250"
type input "24 750"
type input "24750"
type input "24 250"
type input "24250"
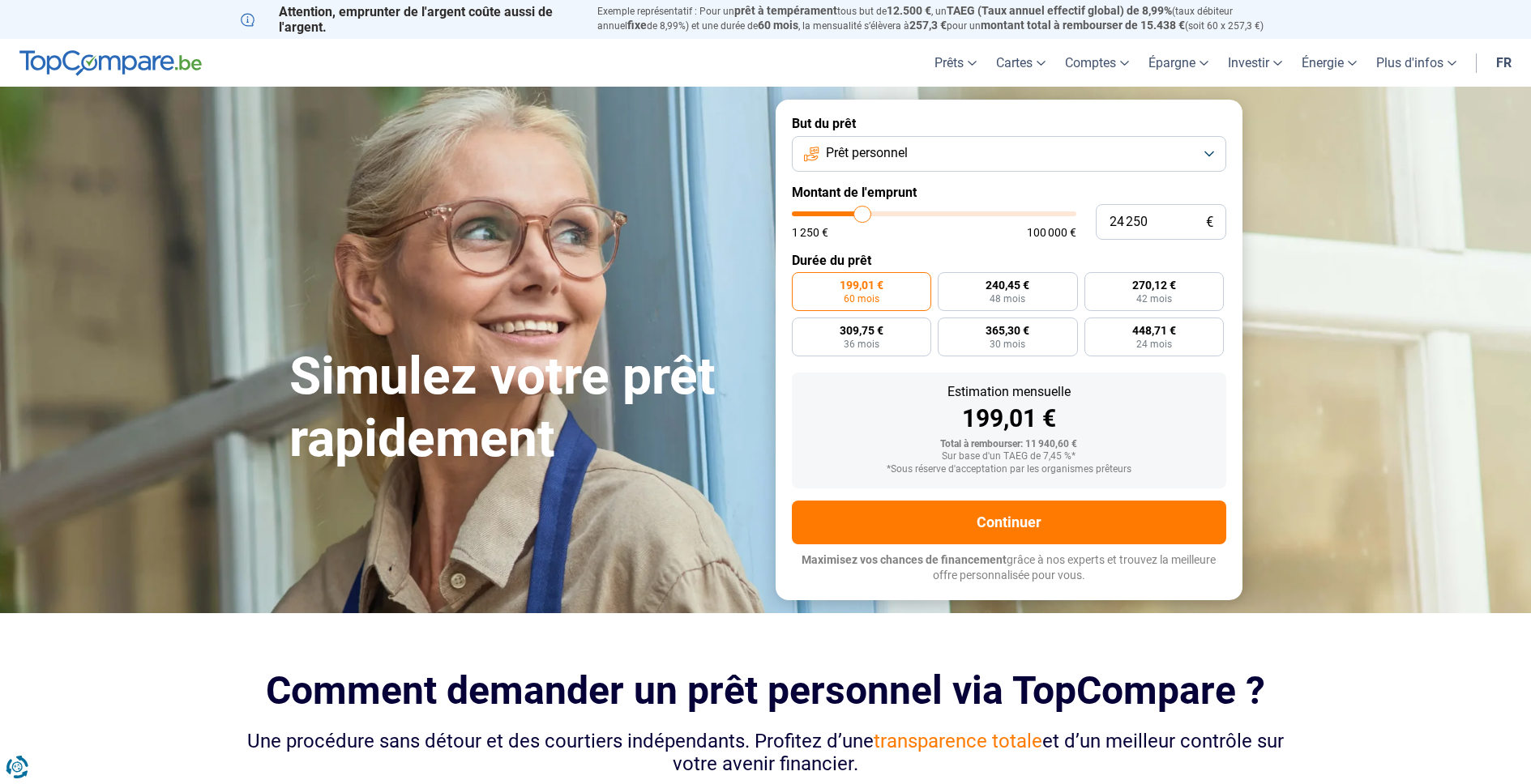
type input "24 000"
type input "24000"
type input "23 750"
type input "23750"
type input "23 500"
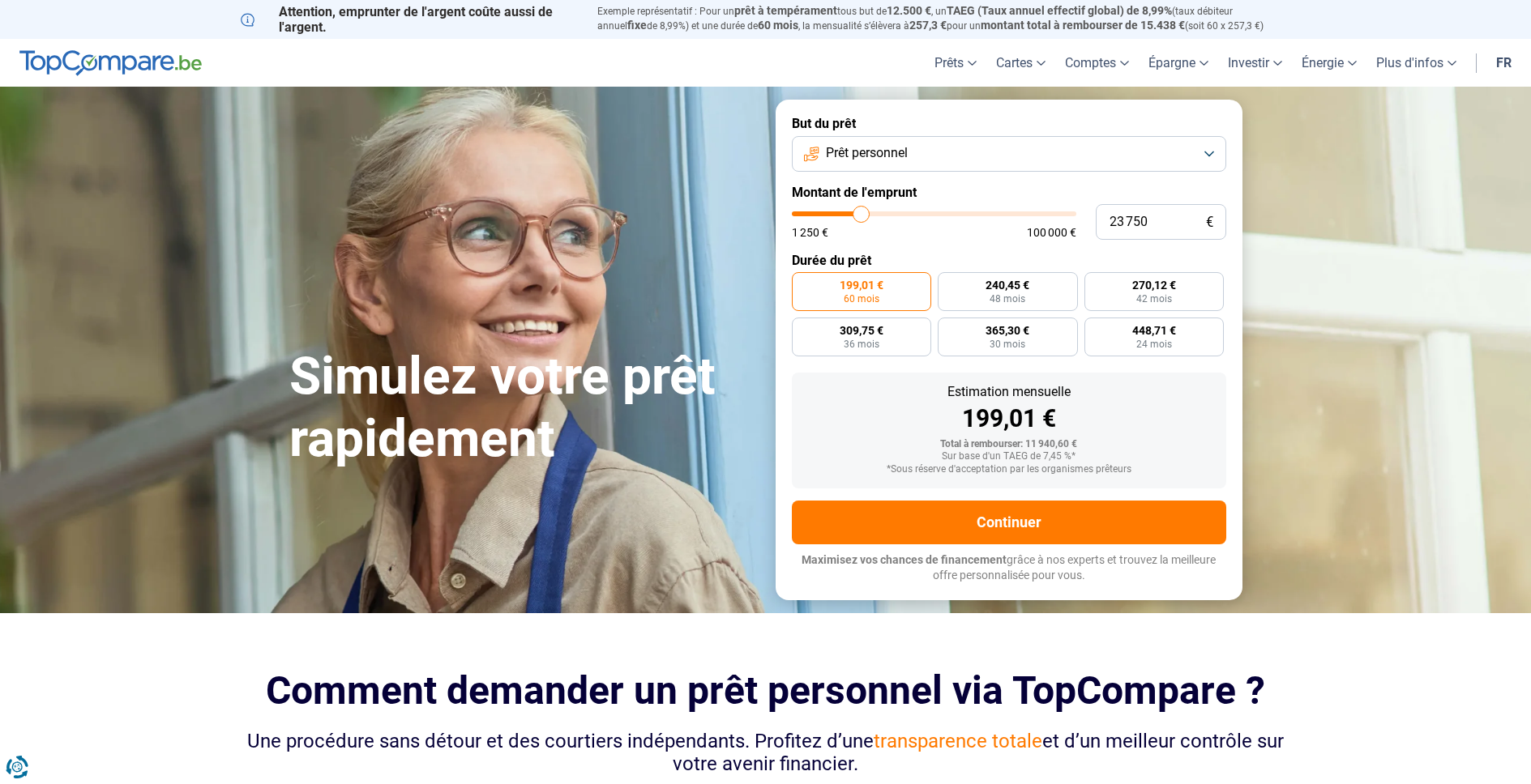
type input "23500"
type input "23 250"
type input "23250"
type input "23 000"
type input "23000"
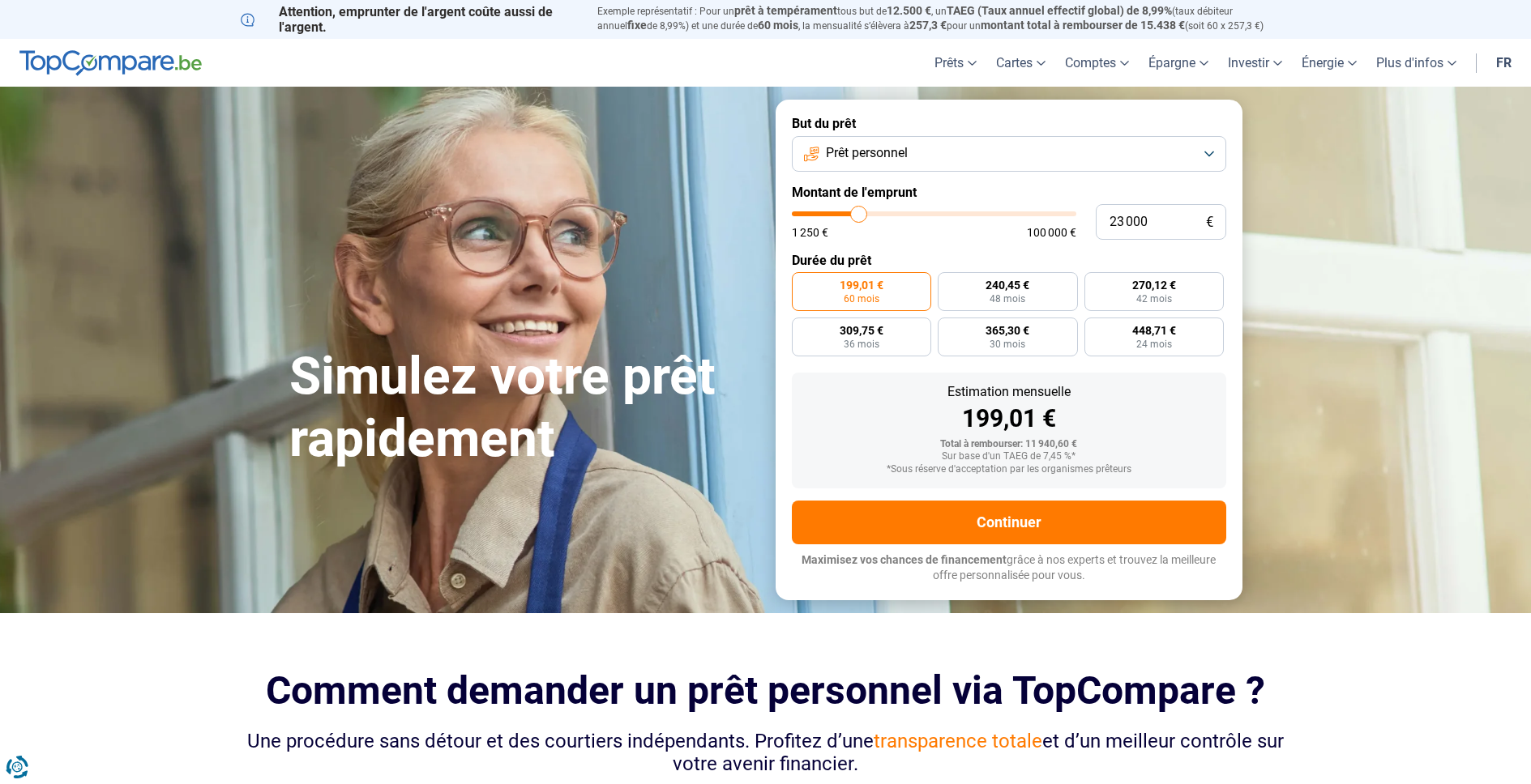
type input "22 500"
type input "22500"
type input "21 500"
type input "21500"
type input "18 500"
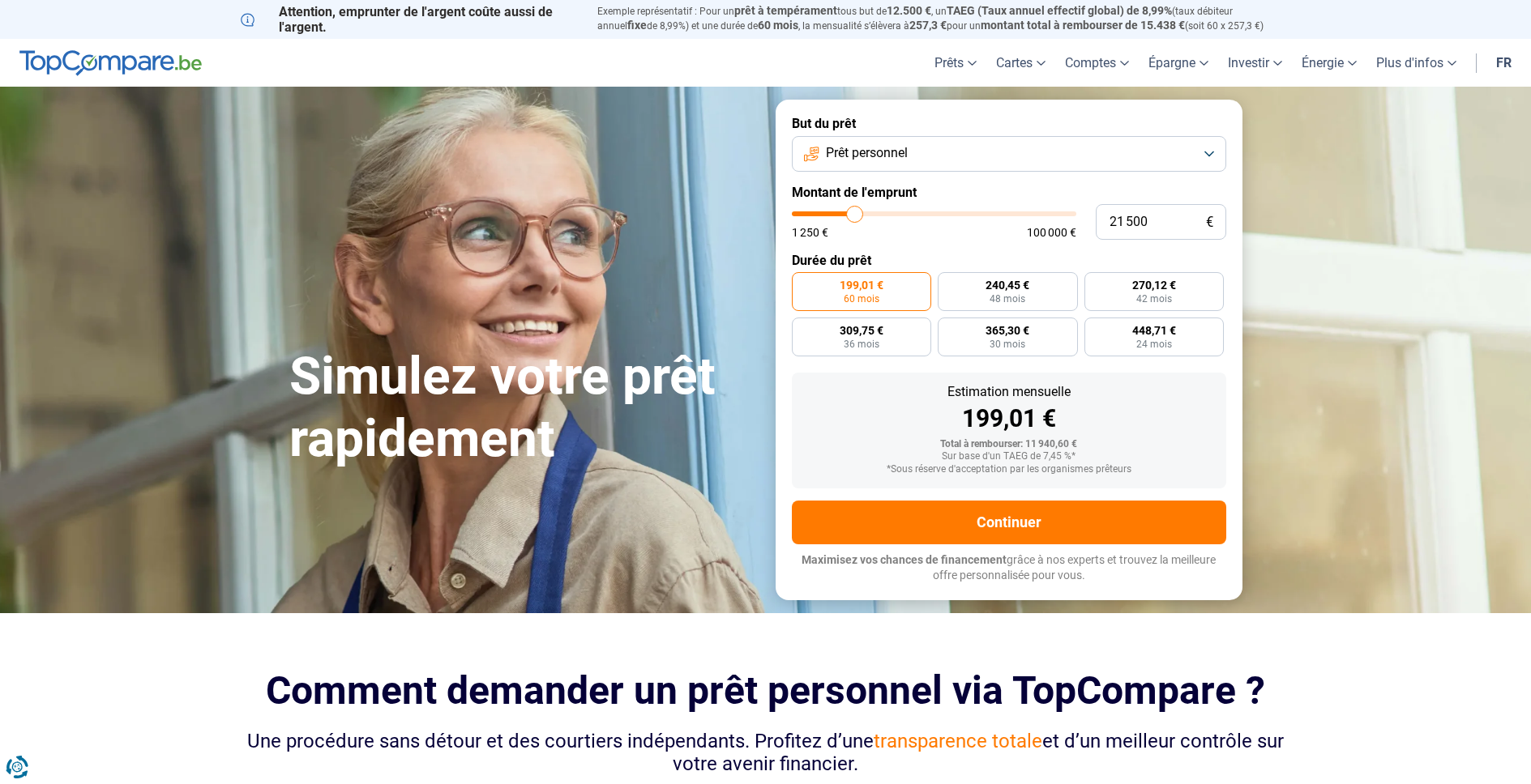
type input "18500"
type input "17 500"
type input "17500"
type input "16 500"
type input "16500"
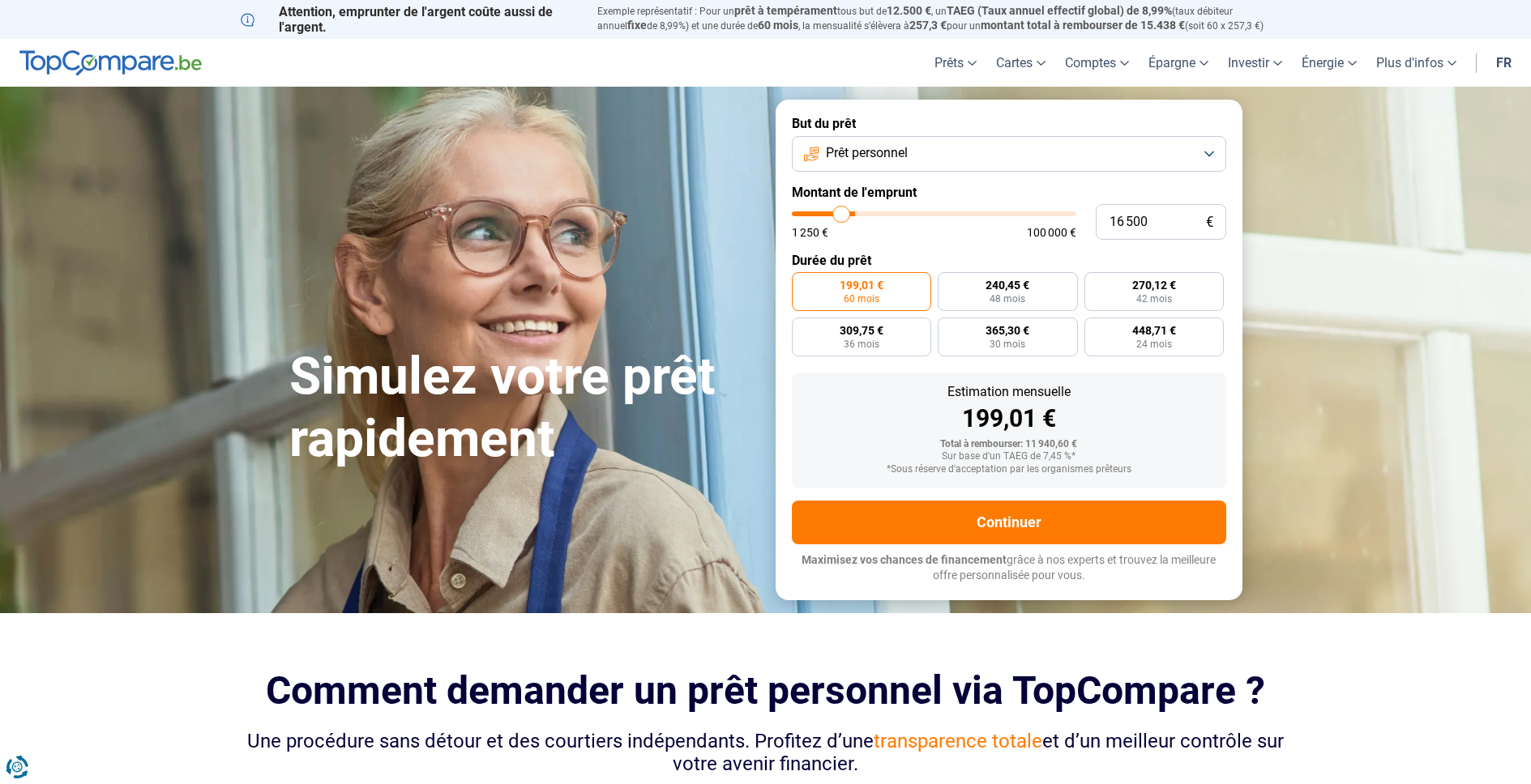
type input "15 750"
type input "15750"
type input "15 500"
type input "15500"
type input "15 250"
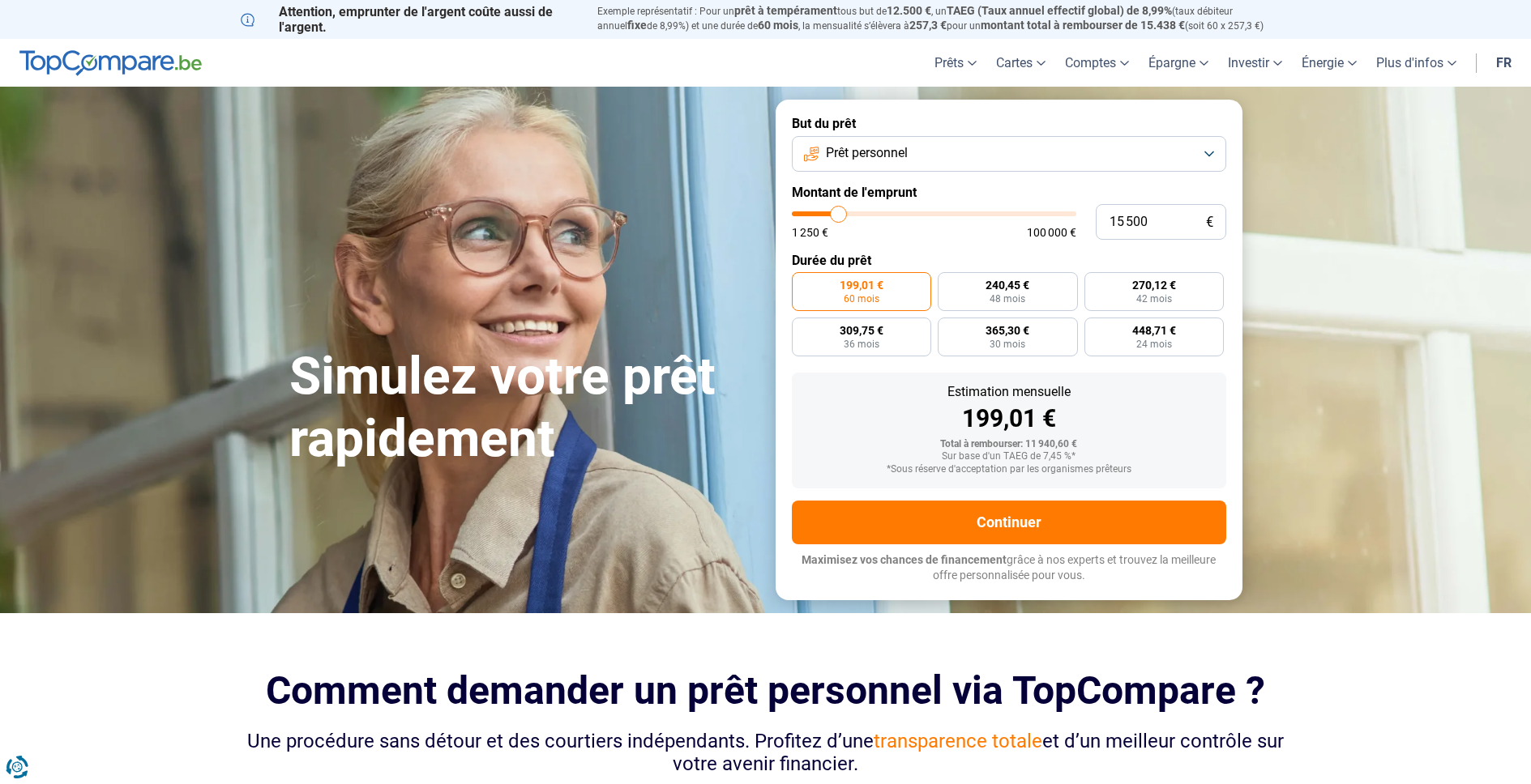
type input "15250"
type input "15 000"
type input "15000"
type input "14 750"
type input "14750"
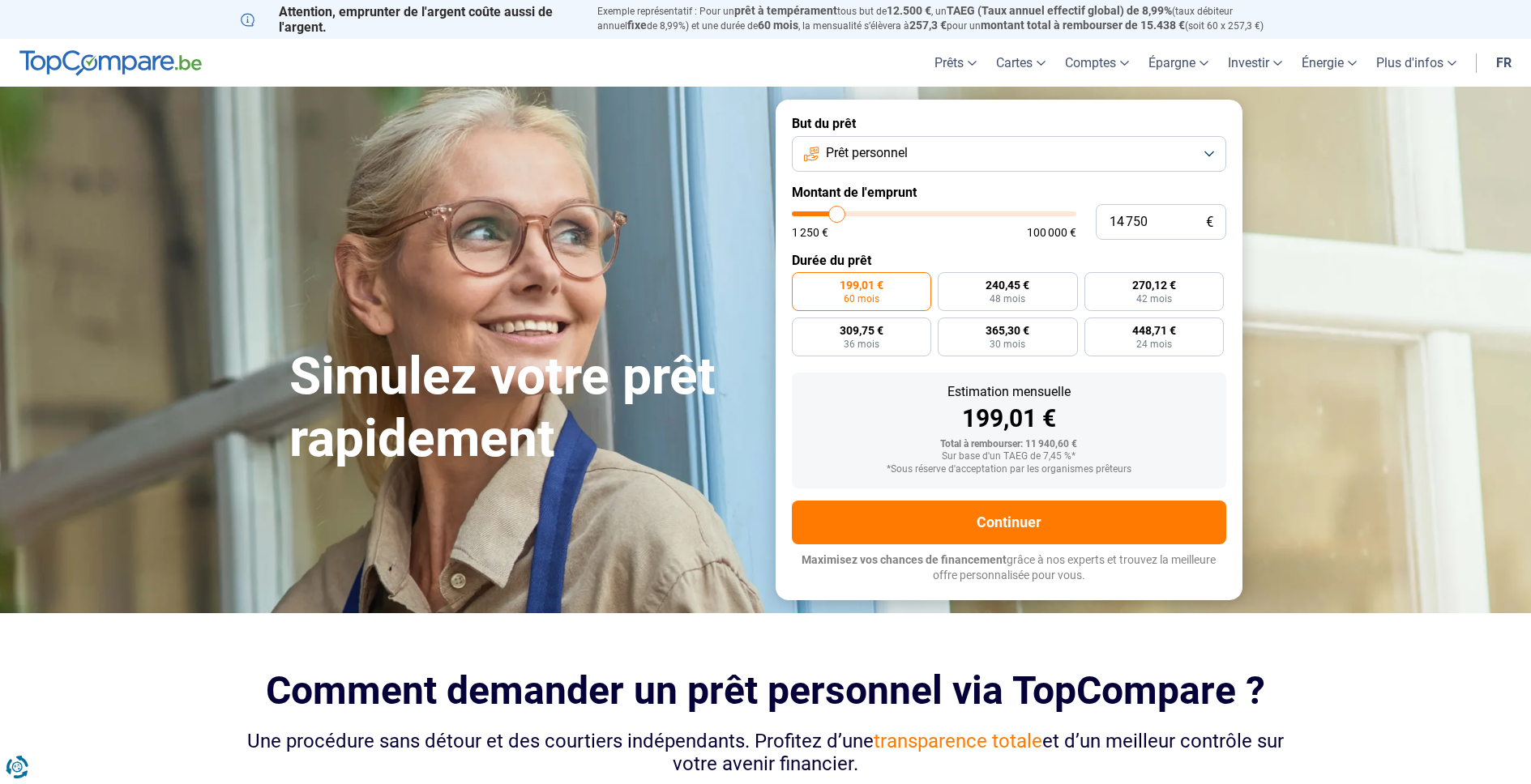
type input "14 250"
type input "14250"
type input "13 000"
type input "13000"
type input "11 750"
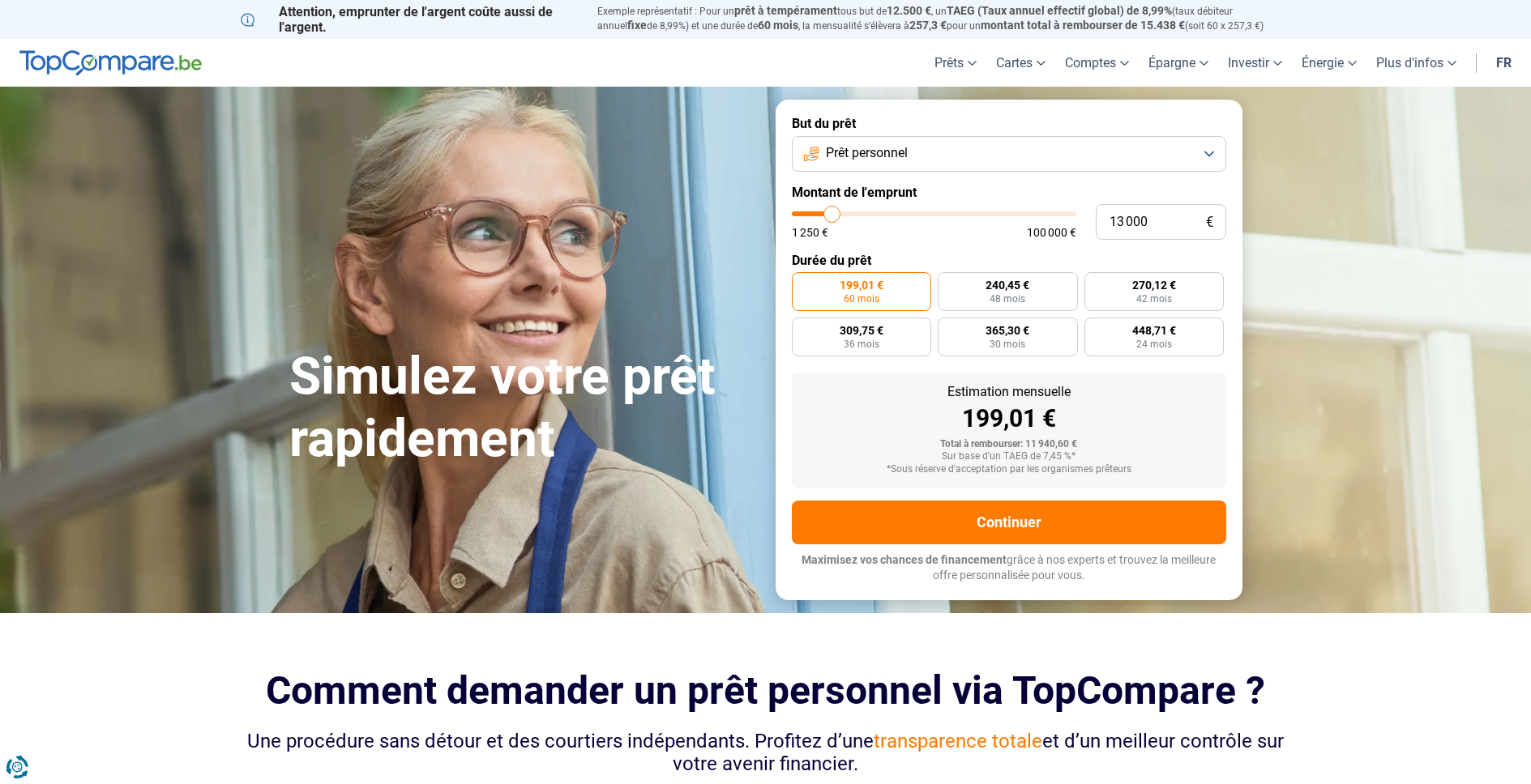
type input "11750"
type input "9 500"
type input "9500"
type input "8 500"
type input "8500"
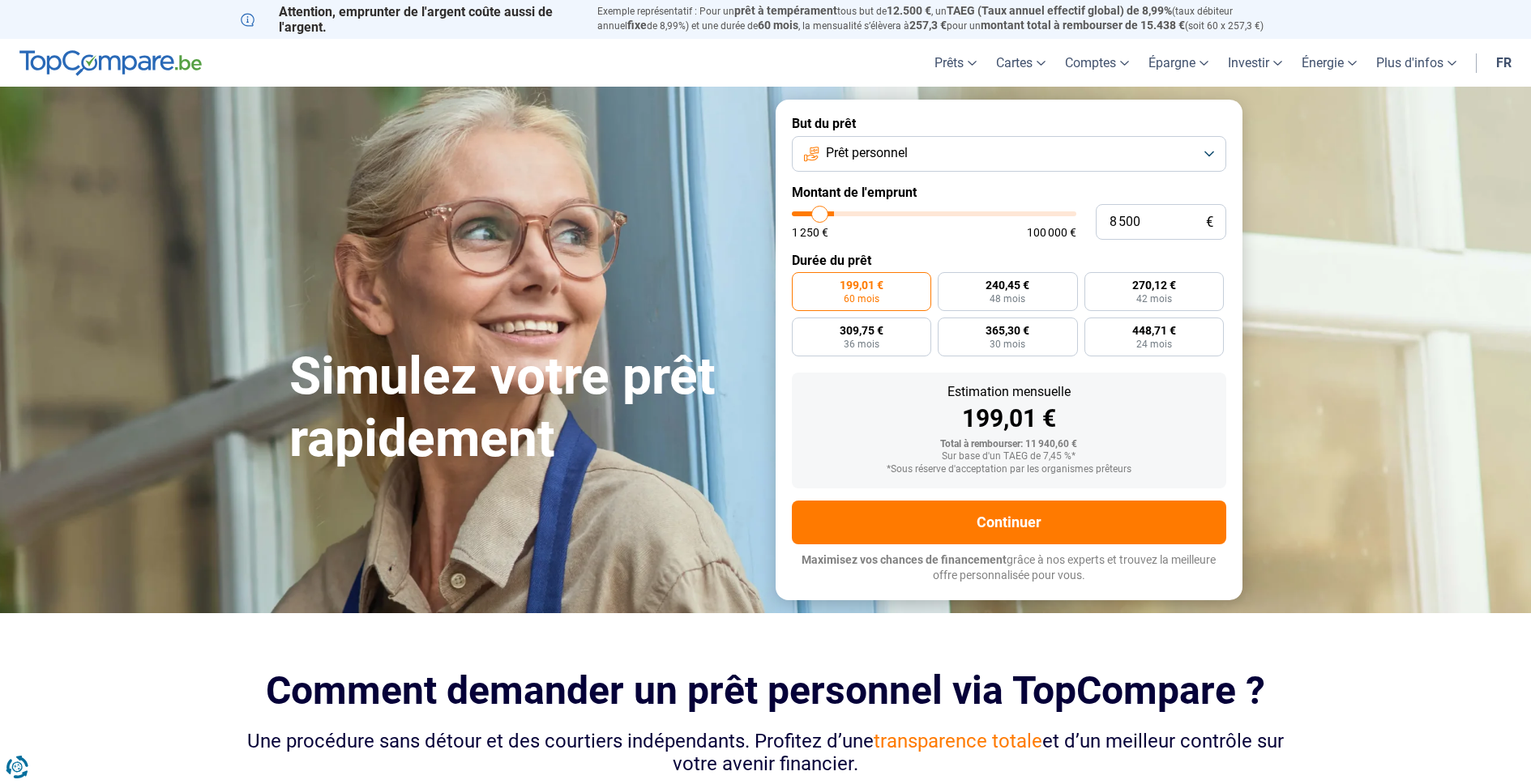
type input "7 000"
type input "7000"
type input "6 500"
type input "6500"
type input "6 250"
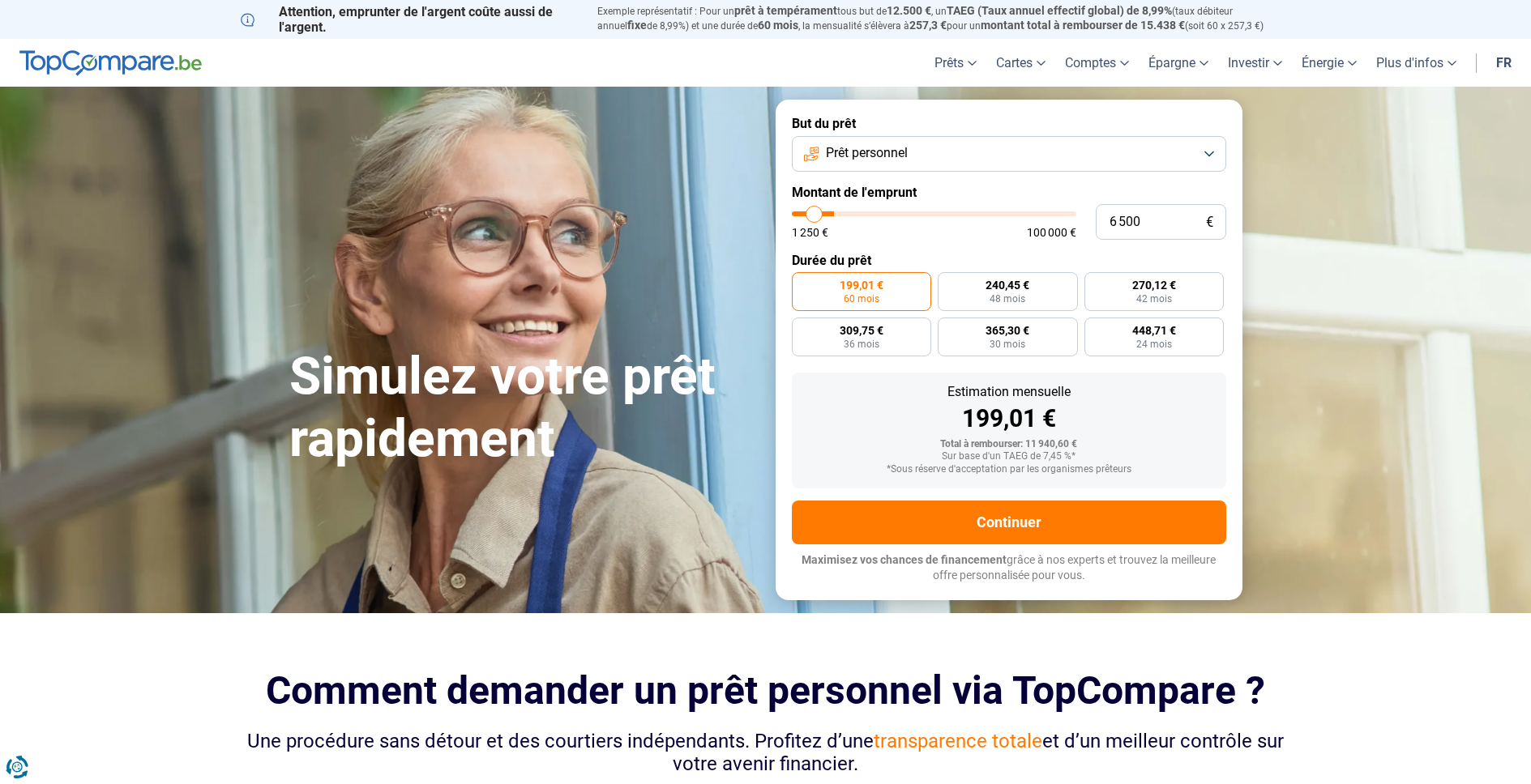
type input "6250"
type input "6 000"
type input "6000"
type input "5 750"
type input "5750"
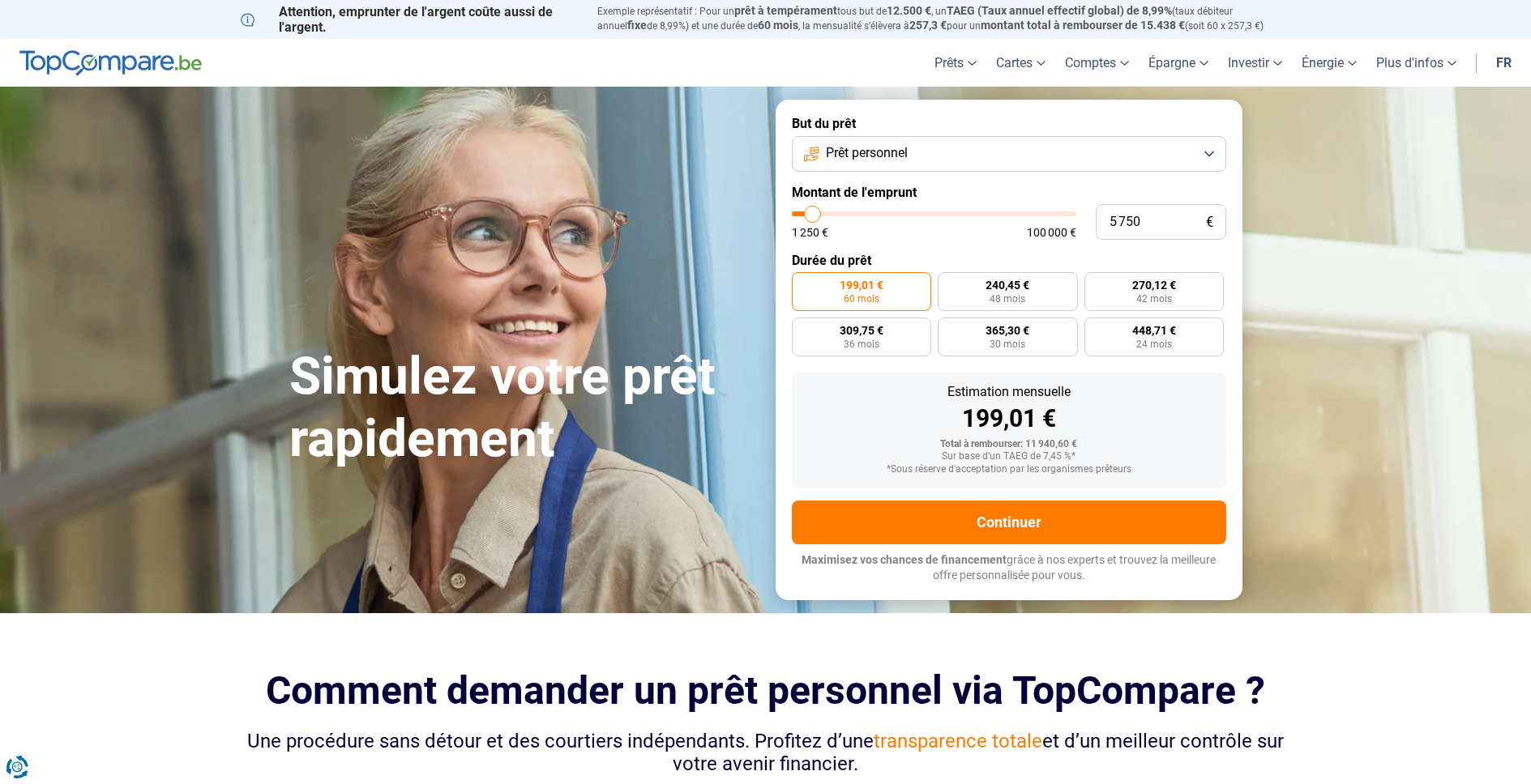
type input "5 500"
type input "5500"
type input "5 250"
type input "5250"
type input "5 000"
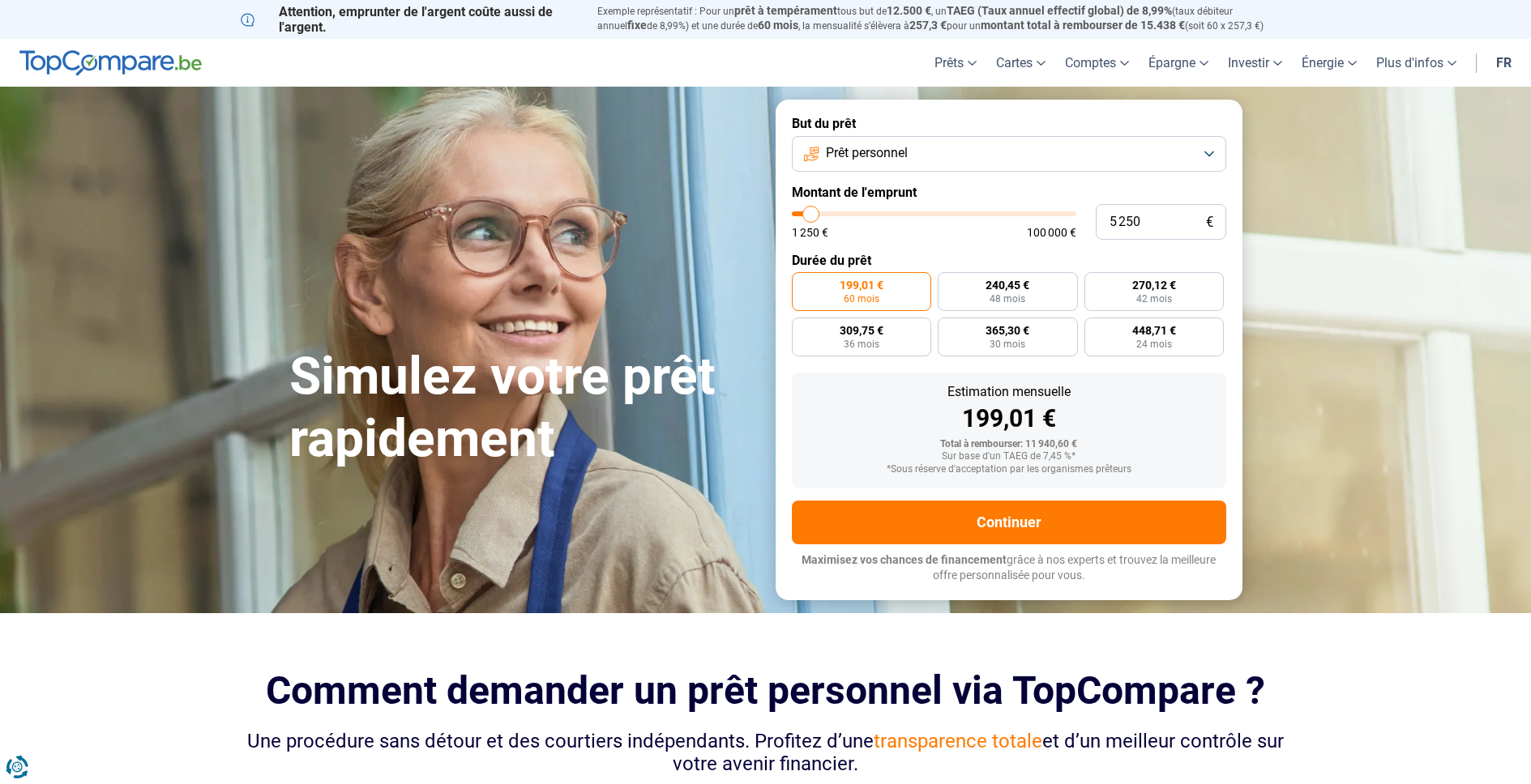
type input "5000"
type input "4 750"
type input "4750"
type input "5 000"
type input "5000"
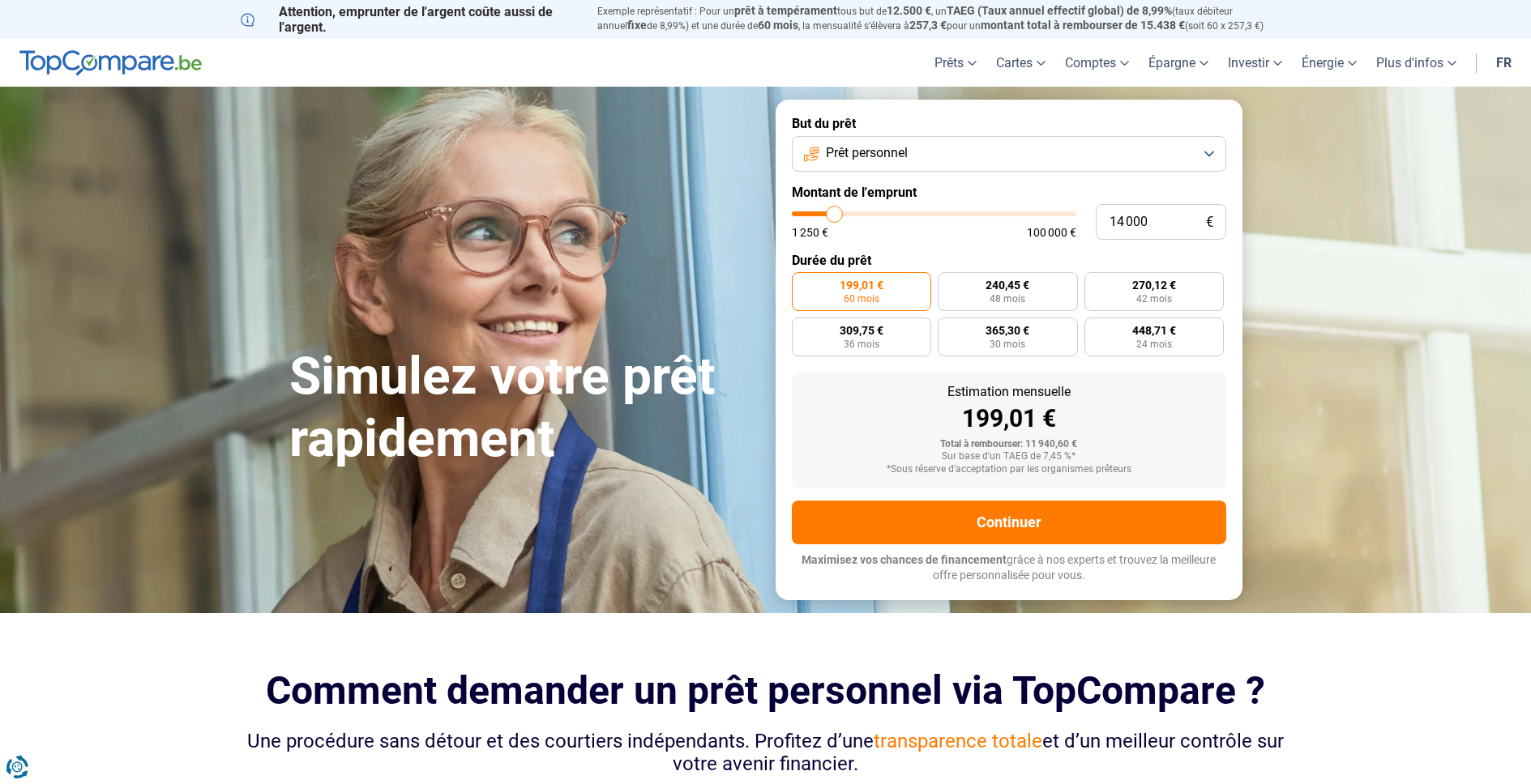
drag, startPoint x: 825, startPoint y: 214, endPoint x: 835, endPoint y: 215, distance: 10.0
click at [835, 215] on input "range" at bounding box center [934, 214] width 285 height 5
